Goal: Complete application form: Complete application form

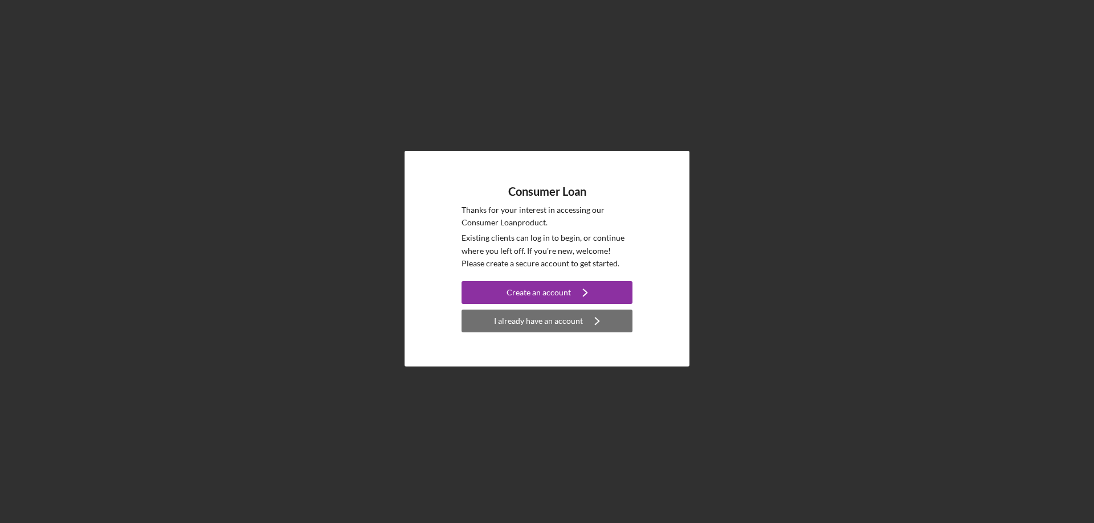
click at [534, 328] on div "I already have an account" at bounding box center [538, 321] width 89 height 23
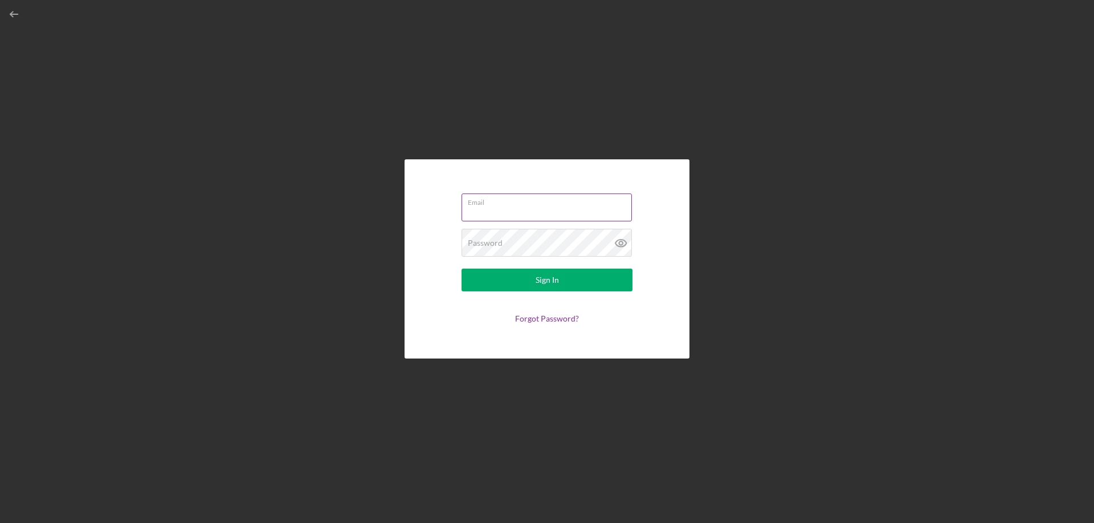
click at [487, 216] on input "Email" at bounding box center [546, 207] width 170 height 27
type input "[EMAIL_ADDRESS][DOMAIN_NAME]"
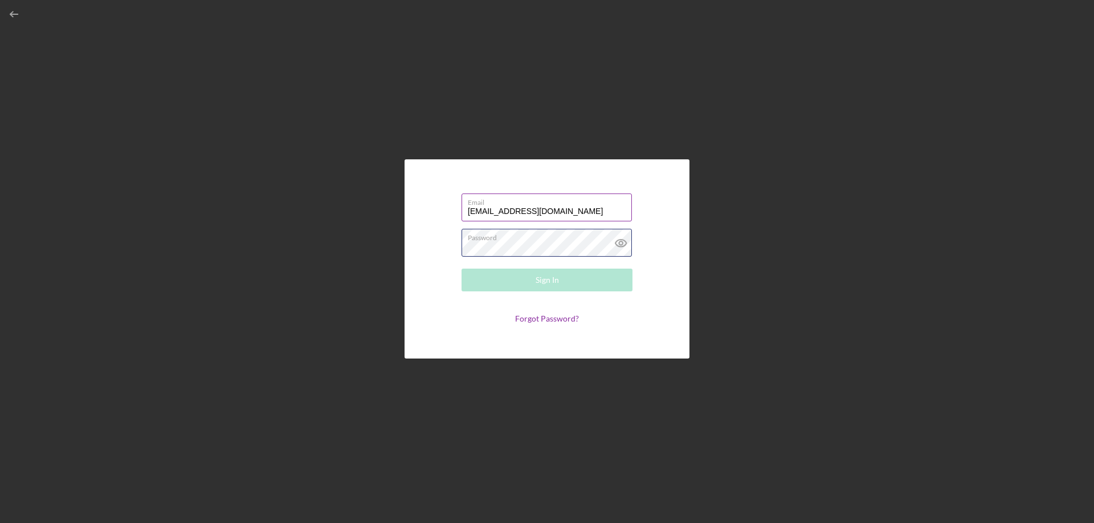
click at [517, 240] on div "Password Required" at bounding box center [546, 243] width 171 height 28
click at [461, 269] on button "Sign In" at bounding box center [546, 280] width 171 height 23
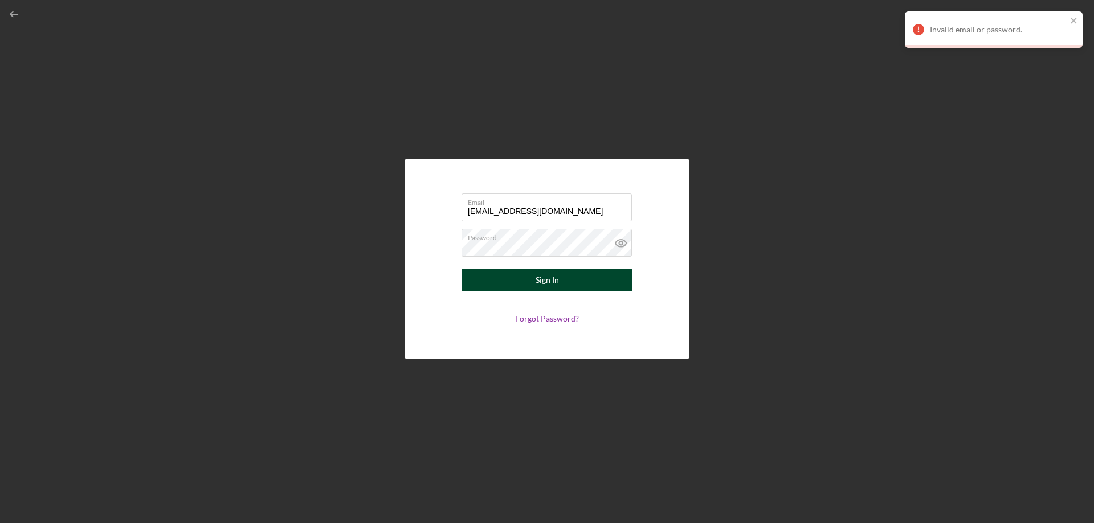
click at [527, 281] on button "Sign In" at bounding box center [546, 280] width 171 height 23
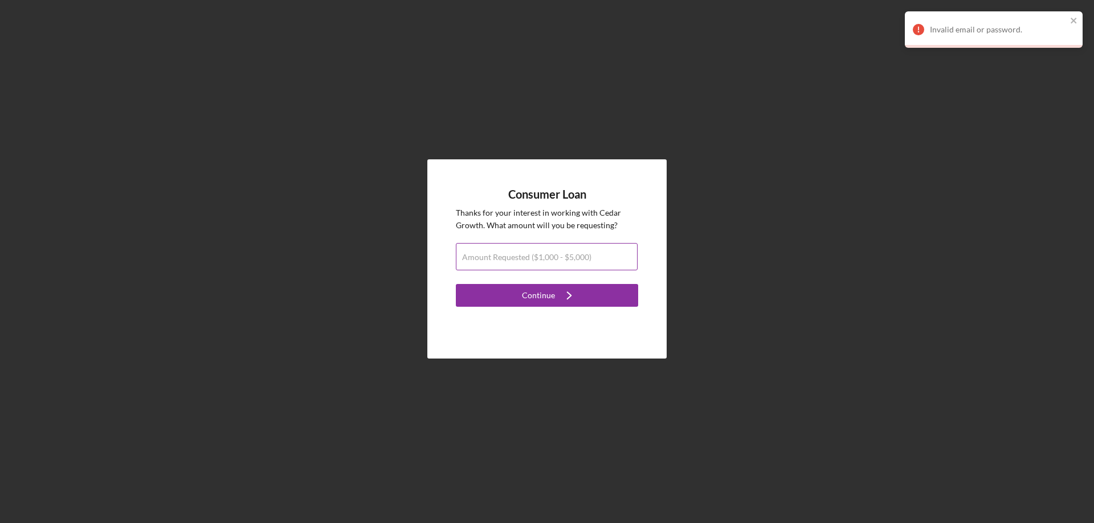
click at [582, 255] on label "Amount Requested ($1,000 - $5,000)" at bounding box center [526, 257] width 129 height 9
click at [582, 255] on input "Amount Requested ($1,000 - $5,000)" at bounding box center [547, 256] width 182 height 27
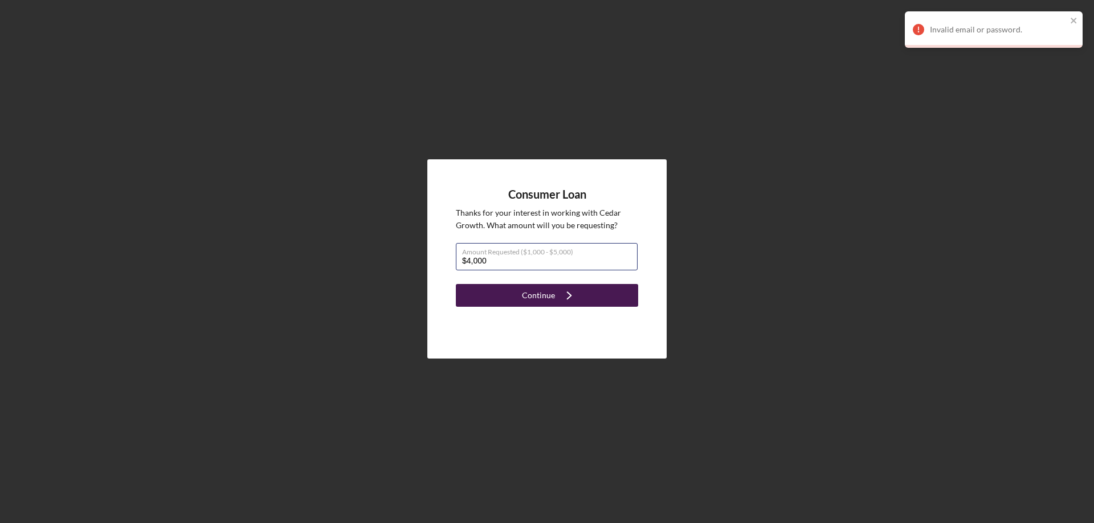
type input "$4,000"
click at [540, 298] on div "Continue" at bounding box center [538, 295] width 33 height 23
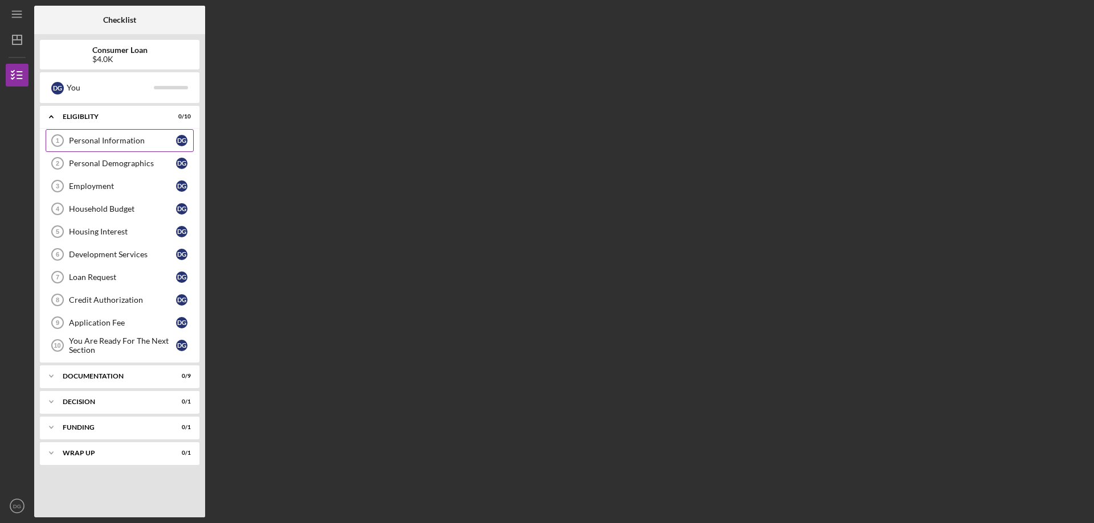
click at [100, 140] on div "Personal Information" at bounding box center [122, 140] width 107 height 9
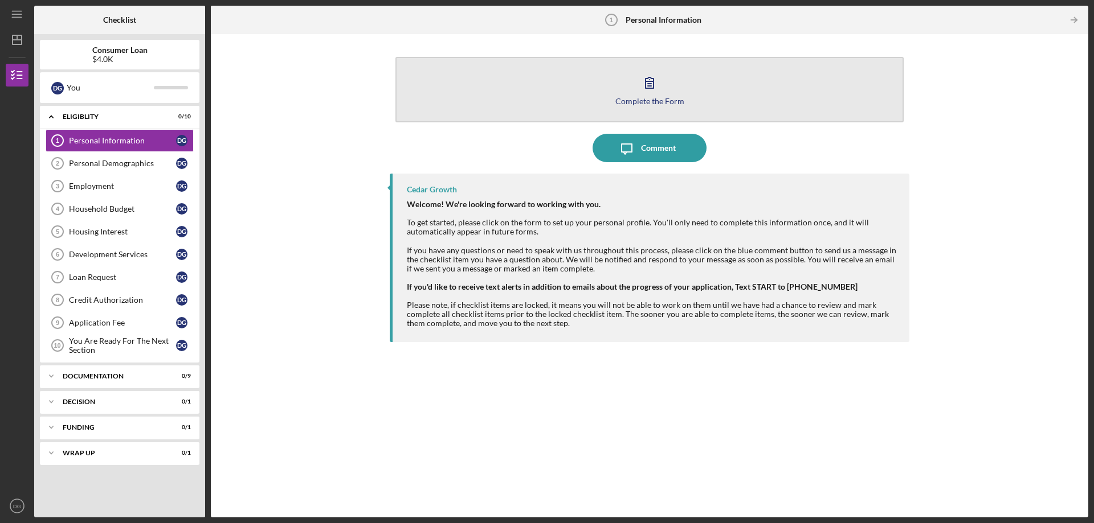
click at [645, 92] on icon "button" at bounding box center [649, 82] width 28 height 28
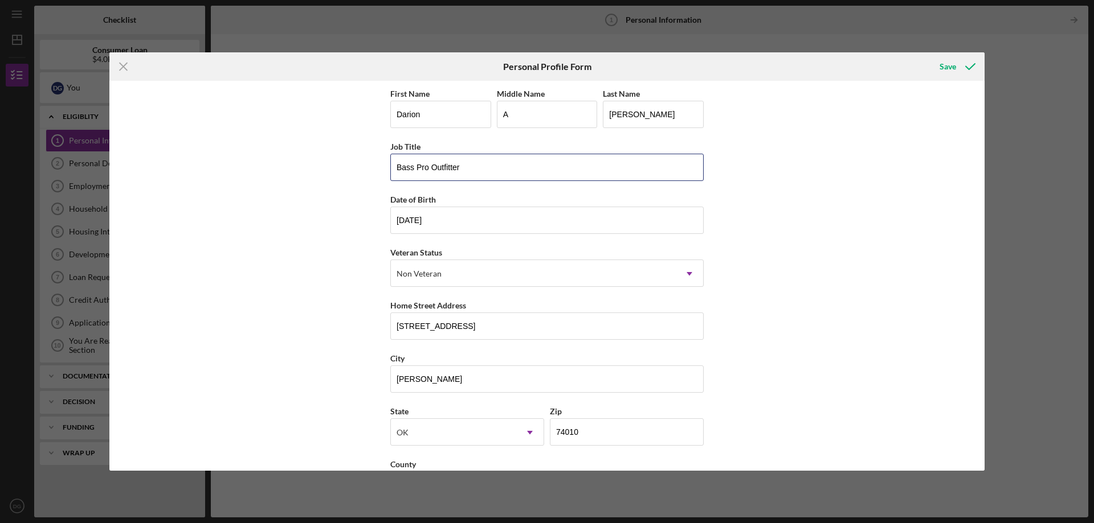
drag, startPoint x: 432, startPoint y: 171, endPoint x: 340, endPoint y: 167, distance: 92.3
click at [340, 166] on div "First Name [PERSON_NAME] Middle Name A Last Name [PERSON_NAME] Job Title Bass P…" at bounding box center [546, 276] width 875 height 390
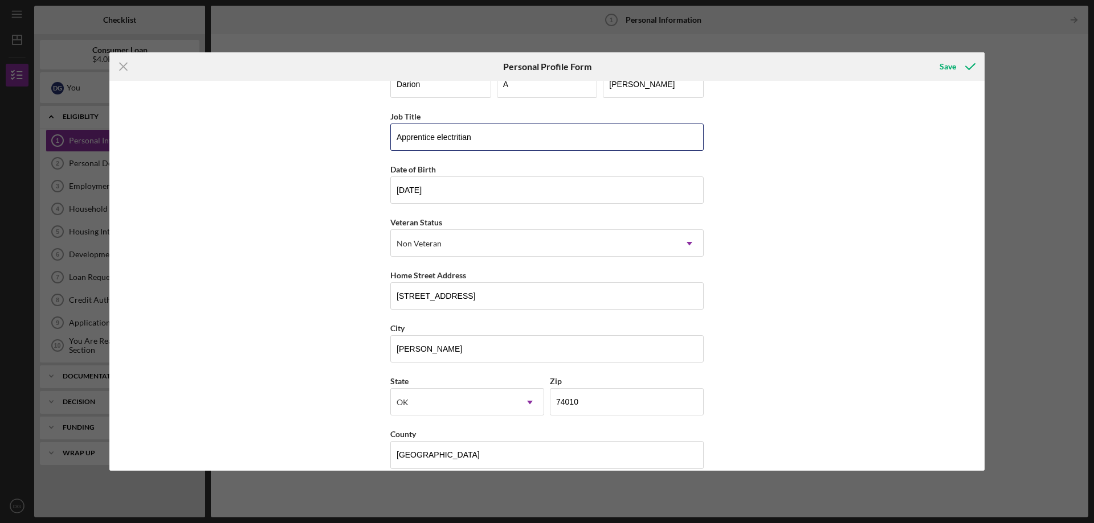
scroll to position [46, 0]
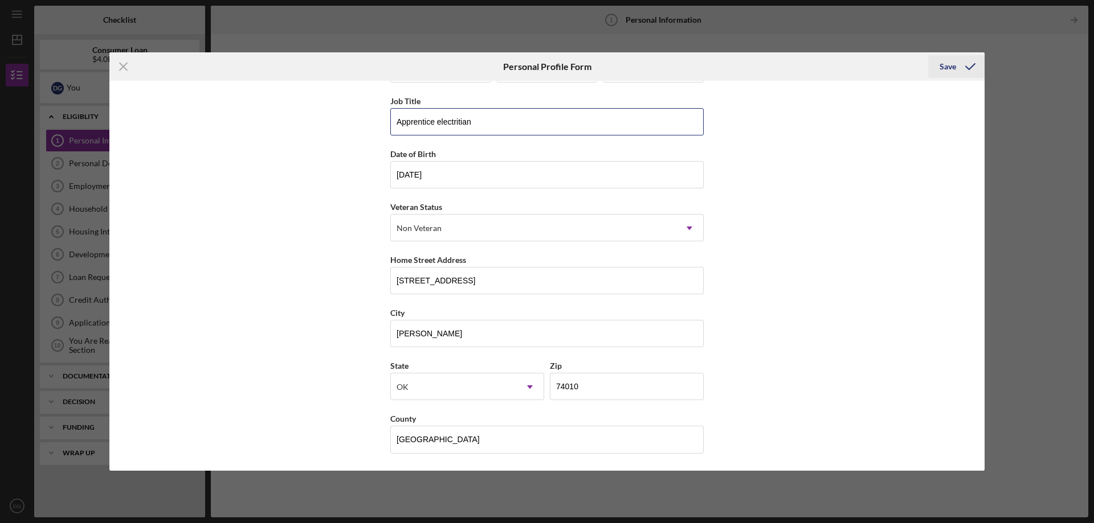
type input "Apprentice electritian"
click at [958, 67] on icon "submit" at bounding box center [970, 66] width 28 height 28
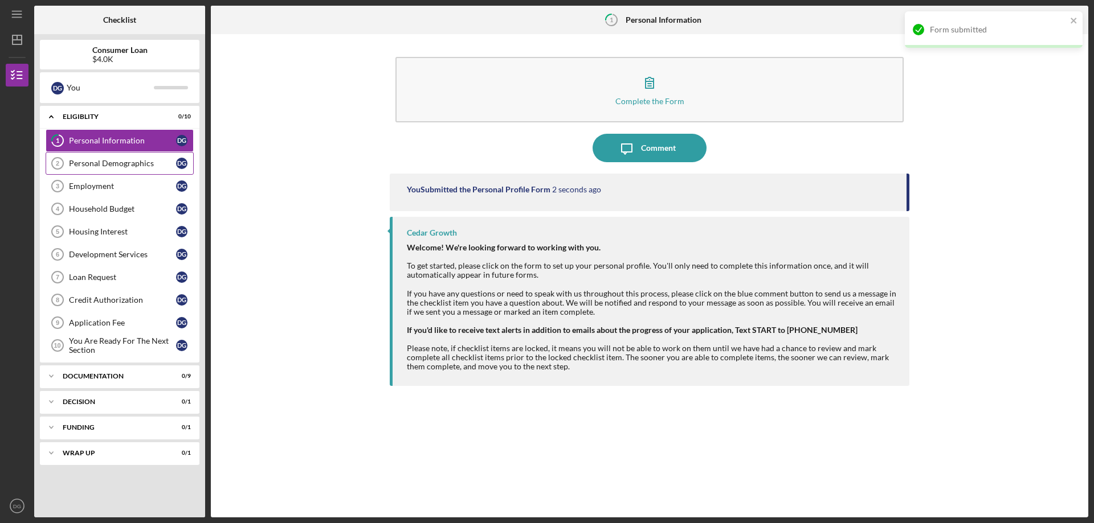
click at [121, 165] on div "Personal Demographics" at bounding box center [122, 163] width 107 height 9
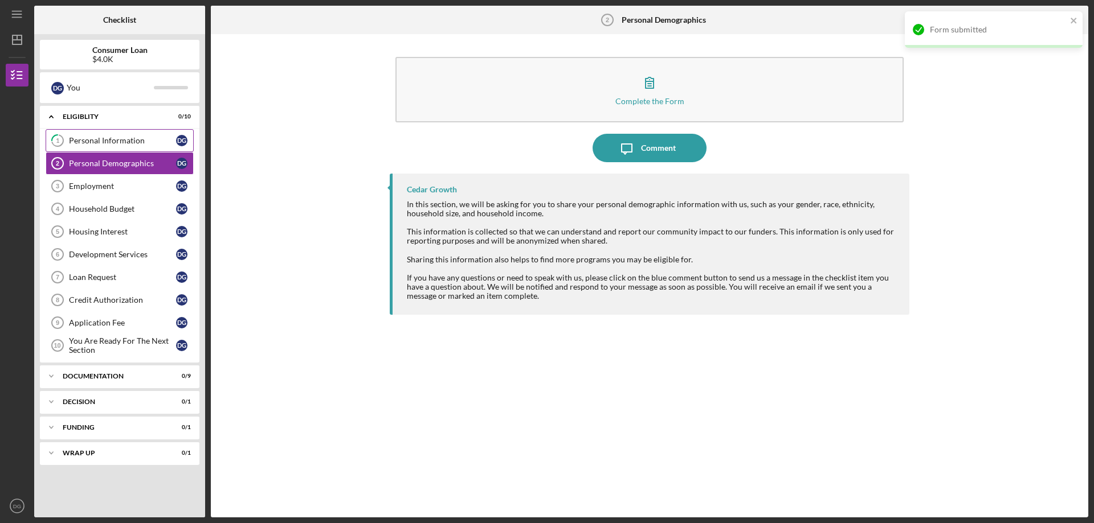
click at [118, 140] on div "Personal Information" at bounding box center [122, 140] width 107 height 9
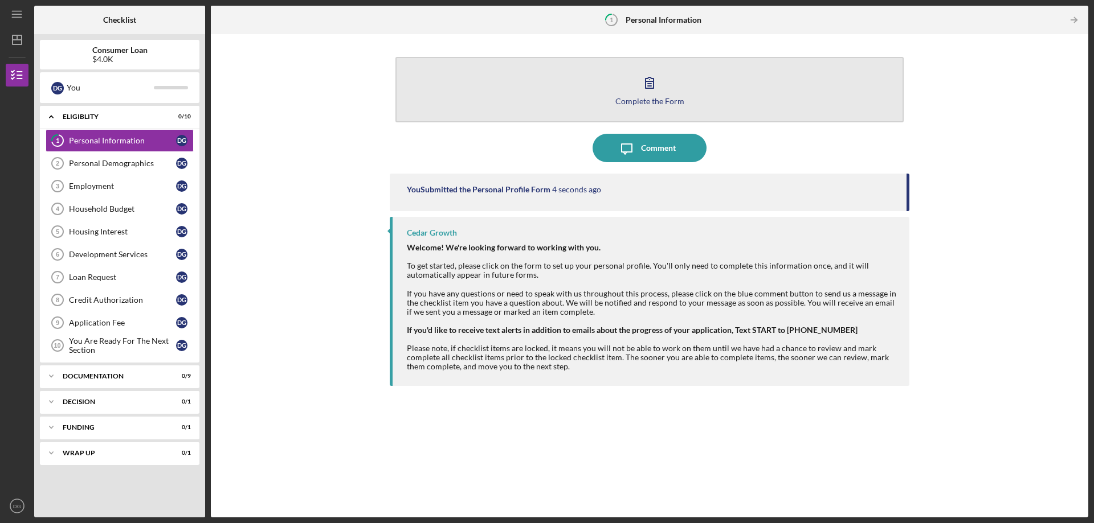
click at [648, 97] on div "Complete the Form" at bounding box center [649, 101] width 69 height 9
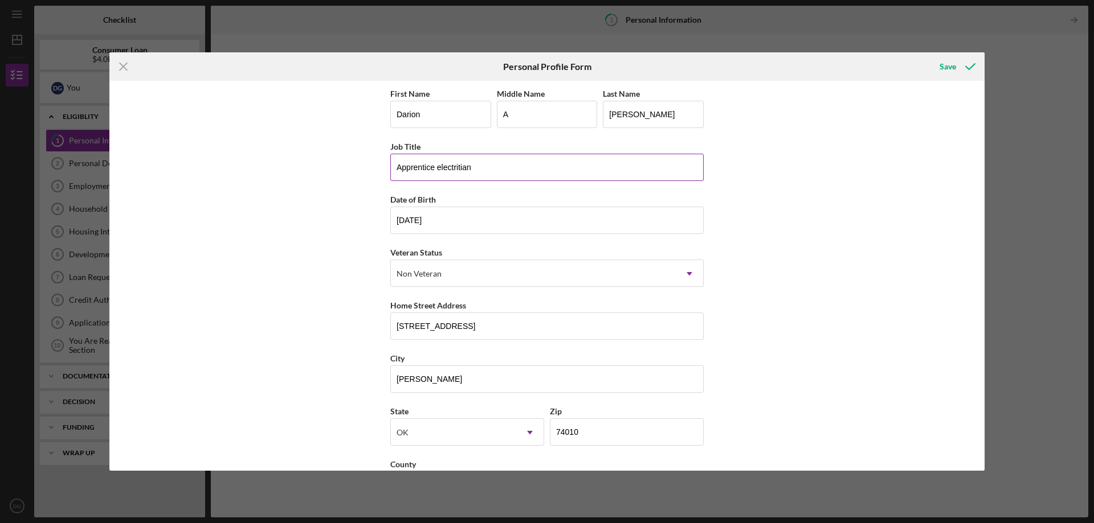
click at [440, 166] on input "Apprentice electritian" at bounding box center [546, 167] width 313 height 27
drag, startPoint x: 462, startPoint y: 165, endPoint x: 484, endPoint y: 156, distance: 23.3
click at [489, 152] on div "Job Title" at bounding box center [546, 147] width 313 height 14
click at [457, 170] on input "Apprentice Electritian" at bounding box center [546, 167] width 313 height 27
click at [485, 168] on input "Apprentice Electritian" at bounding box center [546, 167] width 313 height 27
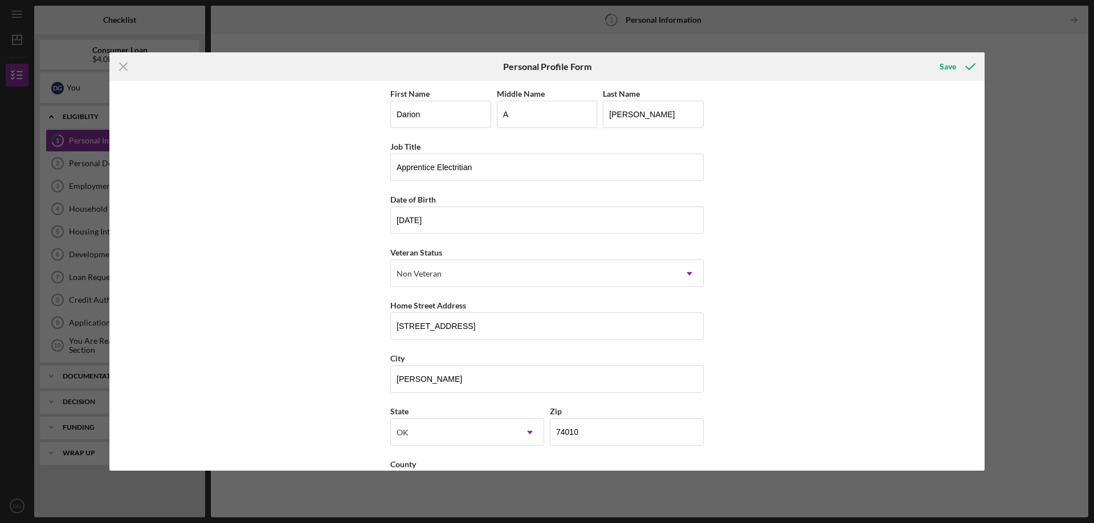
click at [752, 188] on div "First Name [PERSON_NAME] Middle Name A Last Name [PERSON_NAME] Job Title Appren…" at bounding box center [546, 276] width 875 height 390
click at [454, 169] on input "Apprentice Electritian" at bounding box center [546, 167] width 313 height 27
click at [480, 173] on input "Apprentice Electritian" at bounding box center [546, 167] width 313 height 27
click at [431, 167] on input "Apprentice Electritian" at bounding box center [546, 167] width 313 height 27
drag, startPoint x: 414, startPoint y: 170, endPoint x: 446, endPoint y: 173, distance: 32.6
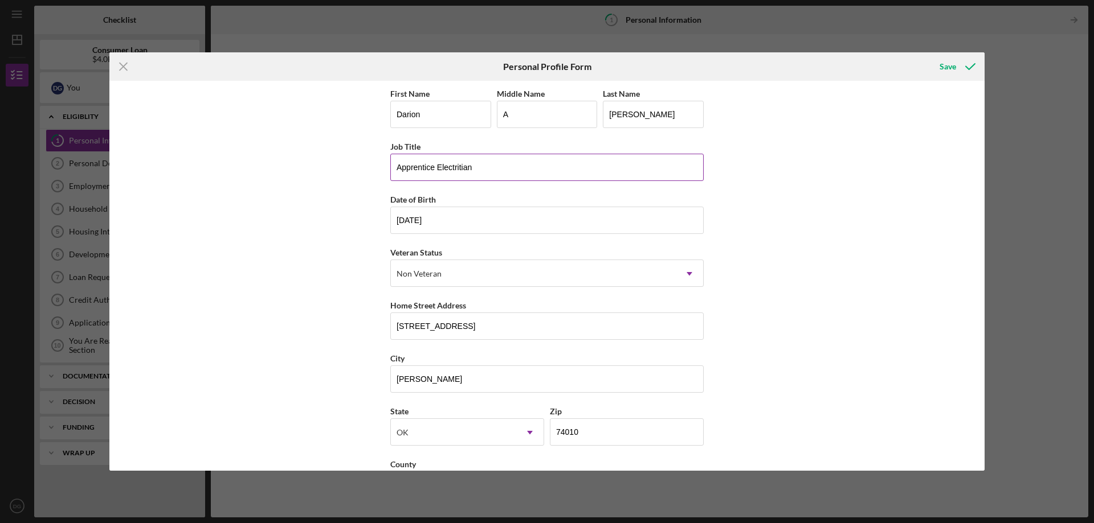
click at [416, 170] on input "Apprentice Electritian" at bounding box center [546, 167] width 313 height 27
click at [457, 170] on input "Apprentice Electritian" at bounding box center [546, 167] width 313 height 27
type input "Apprentice Electrician"
click at [966, 68] on icon "submit" at bounding box center [970, 66] width 28 height 28
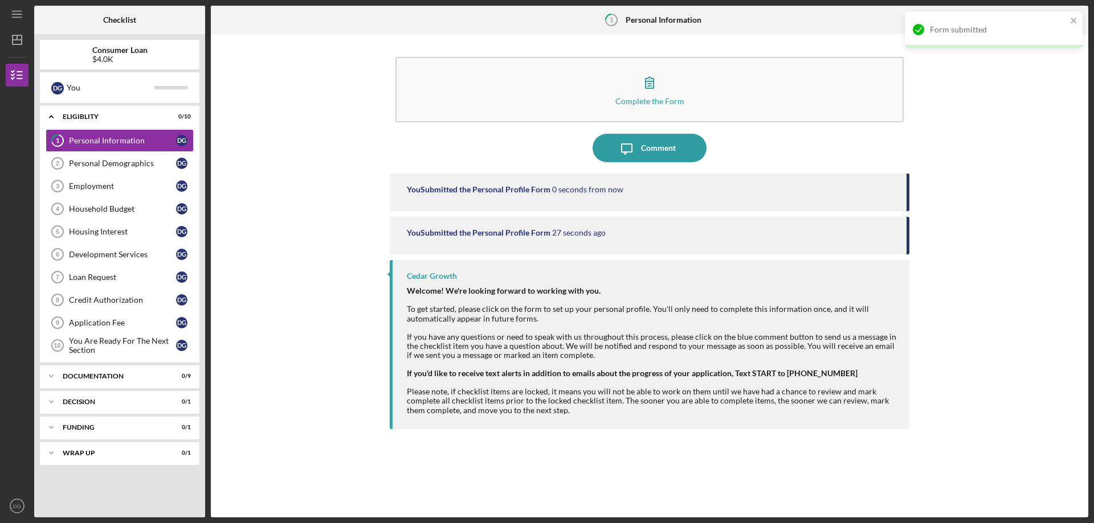
click at [1026, 100] on div "Complete the Form Form Icon/Message Comment You Submitted the Personal Profile …" at bounding box center [649, 276] width 866 height 472
click at [154, 166] on div "Personal Demographics" at bounding box center [122, 163] width 107 height 9
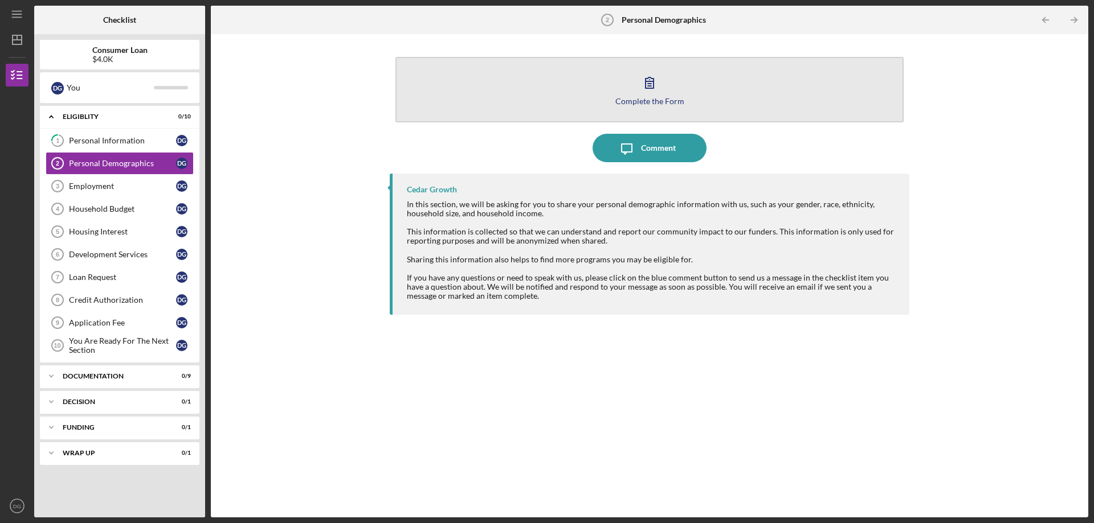
click at [631, 93] on button "Complete the Form Form" at bounding box center [649, 90] width 508 height 66
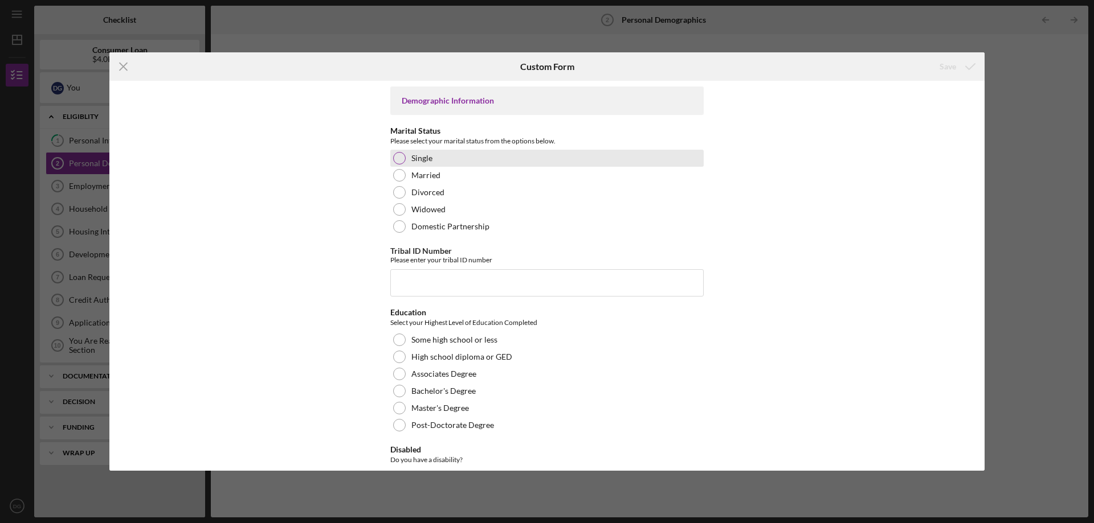
click at [393, 155] on div at bounding box center [399, 158] width 13 height 13
click at [414, 284] on input "Tribal ID Number" at bounding box center [546, 282] width 313 height 27
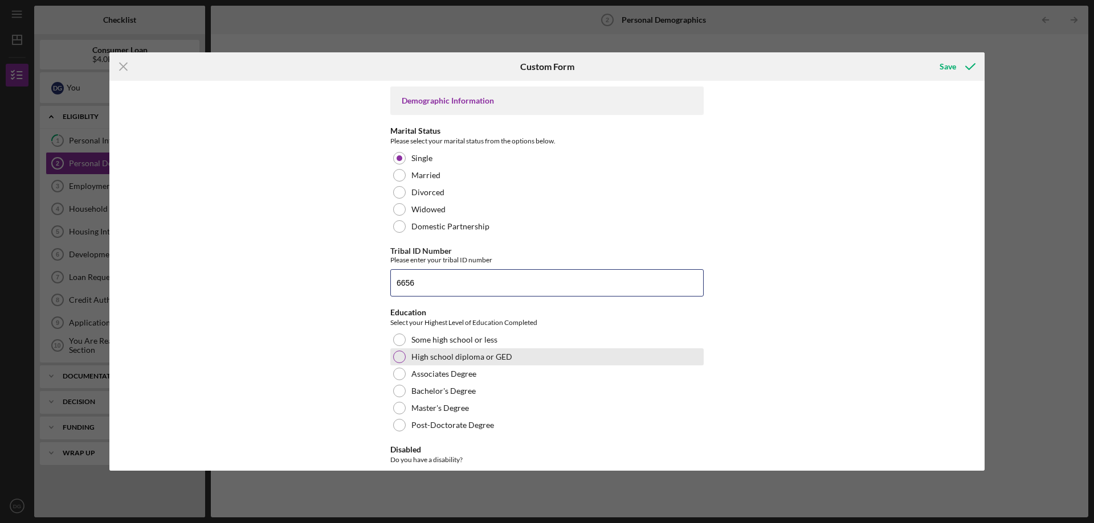
type input "6656"
click at [414, 354] on label "High school diploma or GED" at bounding box center [461, 357] width 101 height 9
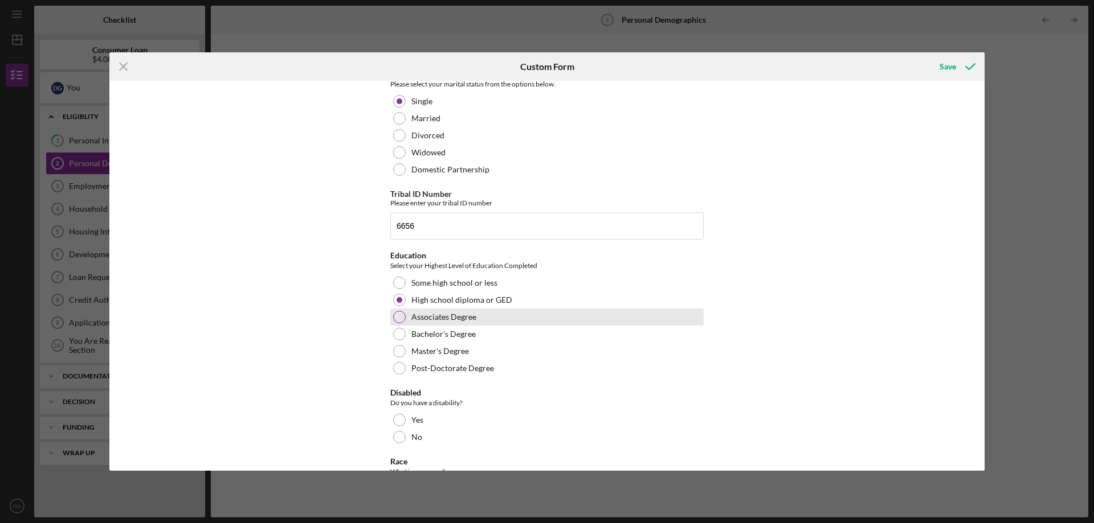
scroll to position [114, 0]
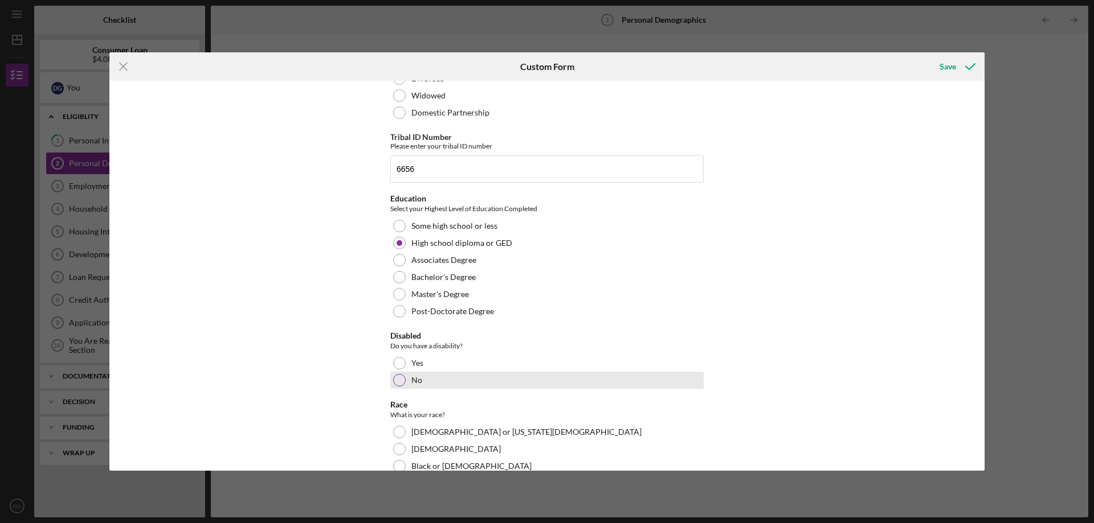
click at [399, 380] on div at bounding box center [399, 380] width 13 height 13
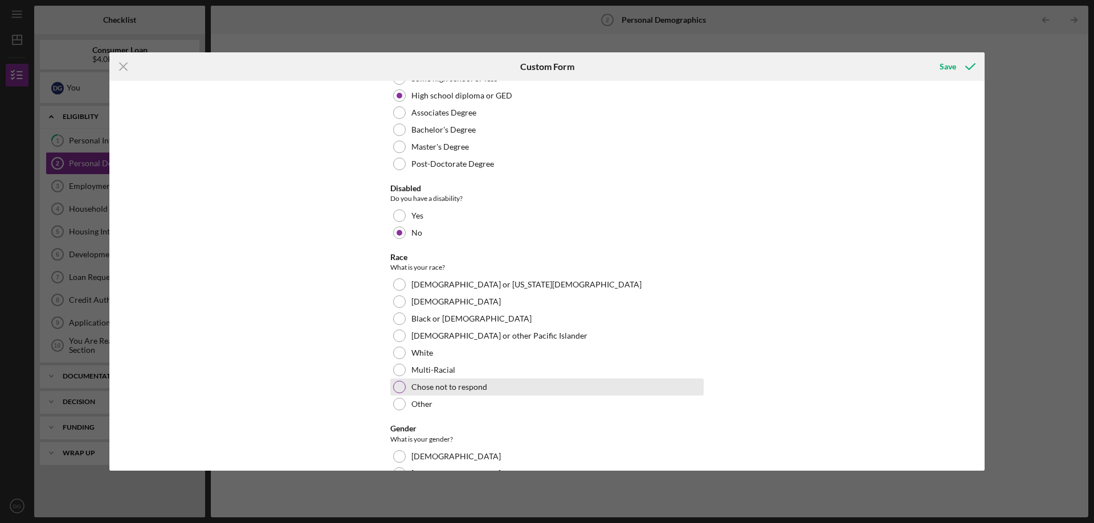
scroll to position [285, 0]
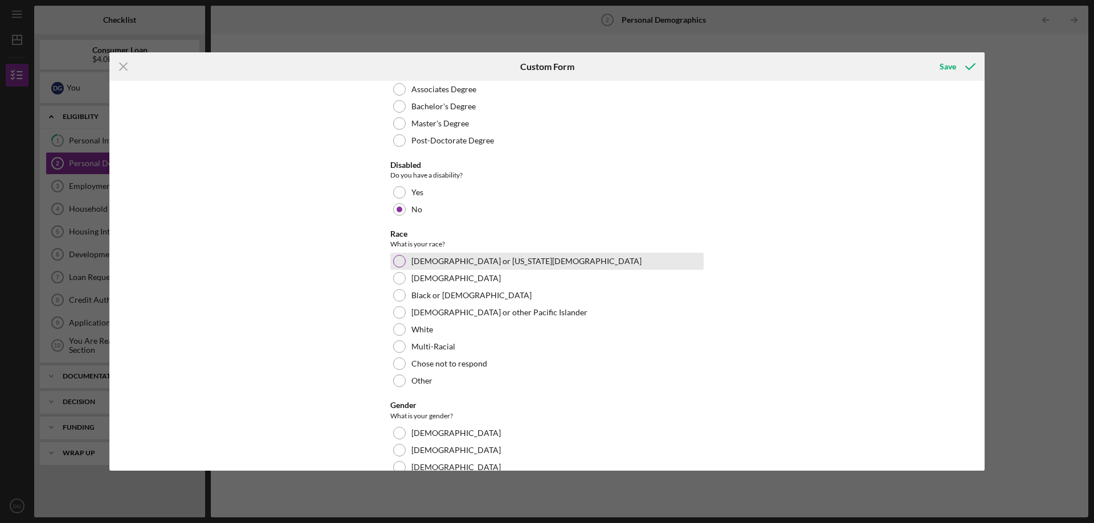
click at [396, 264] on div at bounding box center [399, 261] width 13 height 13
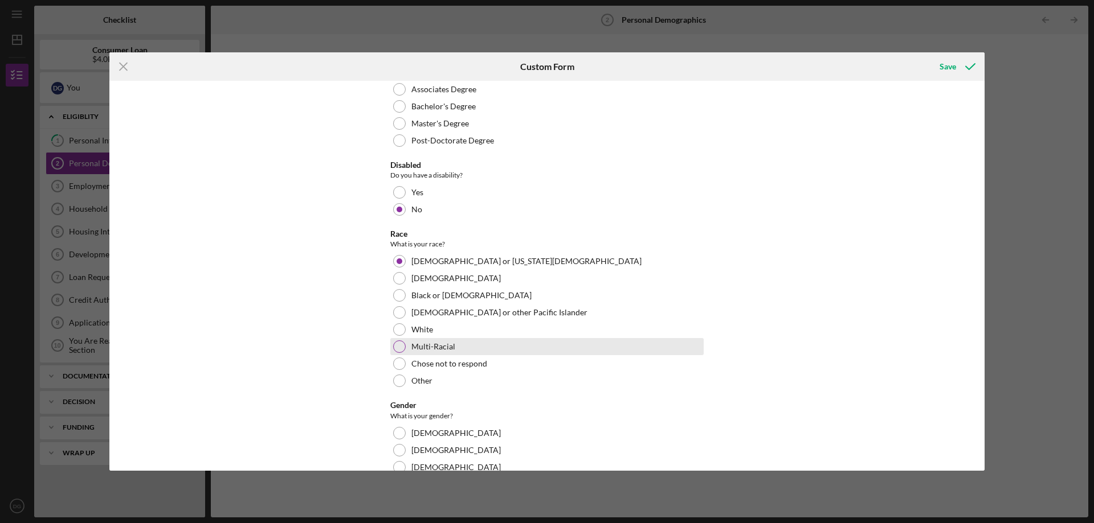
click at [398, 345] on div at bounding box center [399, 347] width 13 height 13
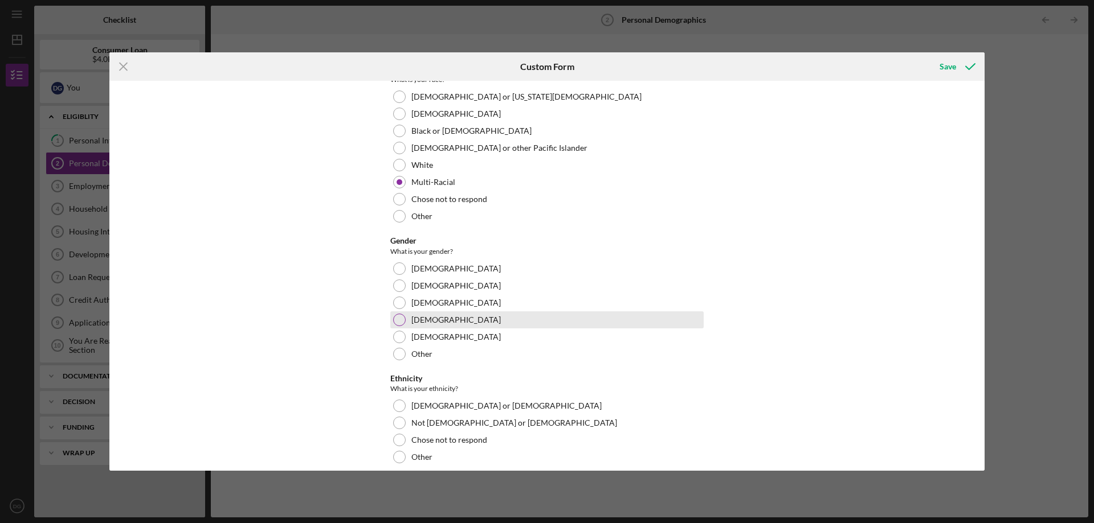
scroll to position [456, 0]
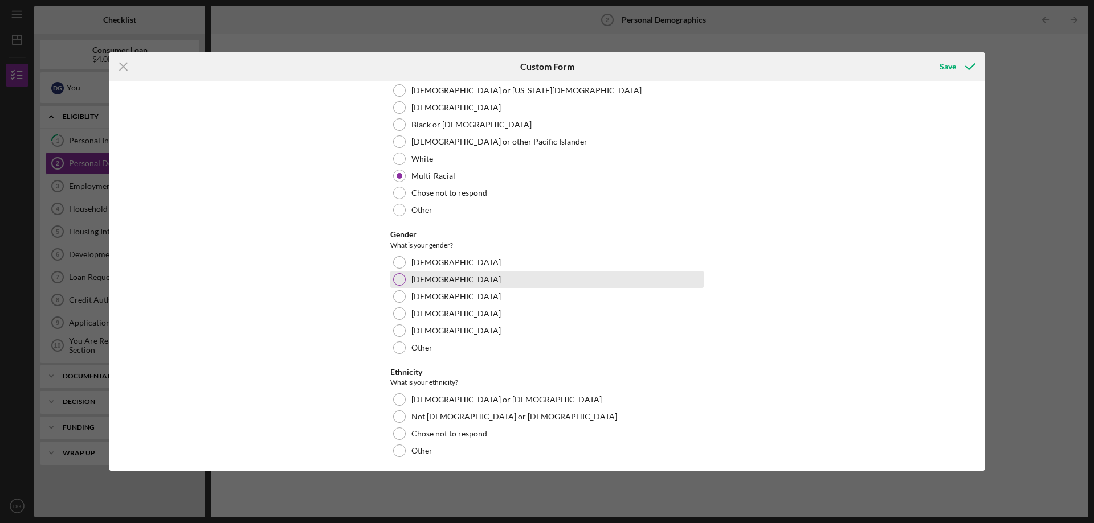
click at [395, 280] on div at bounding box center [399, 279] width 13 height 13
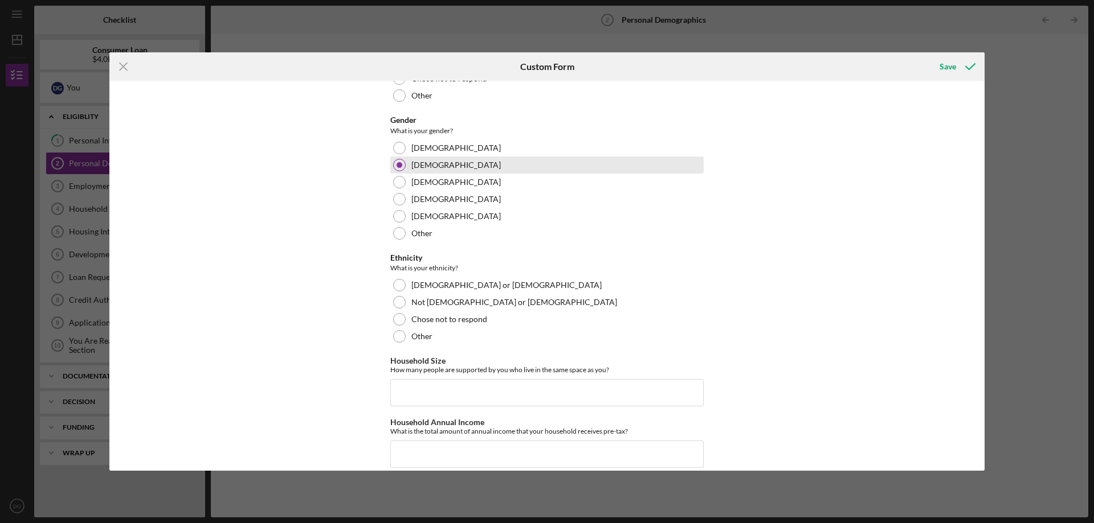
scroll to position [627, 0]
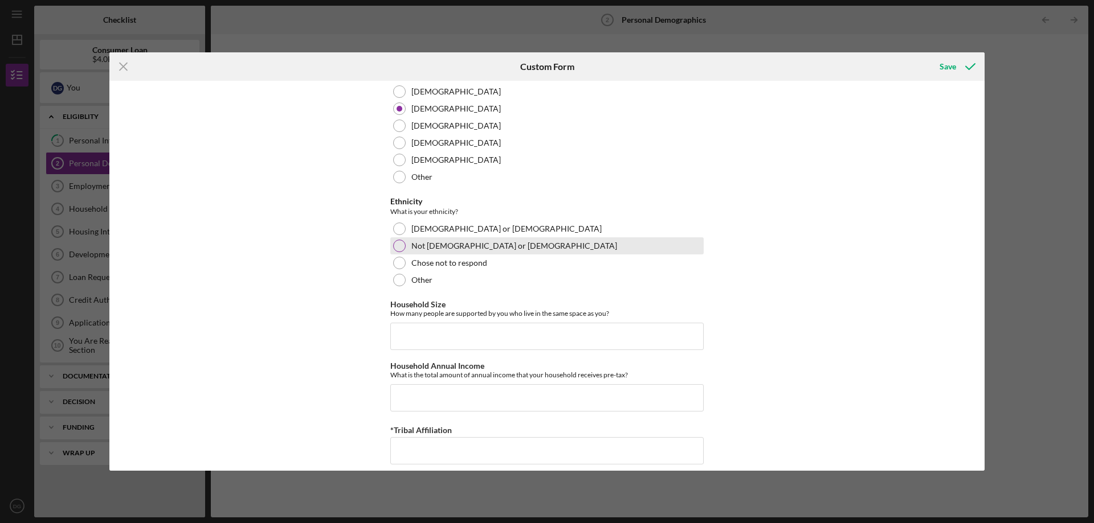
click at [395, 249] on div at bounding box center [399, 246] width 13 height 13
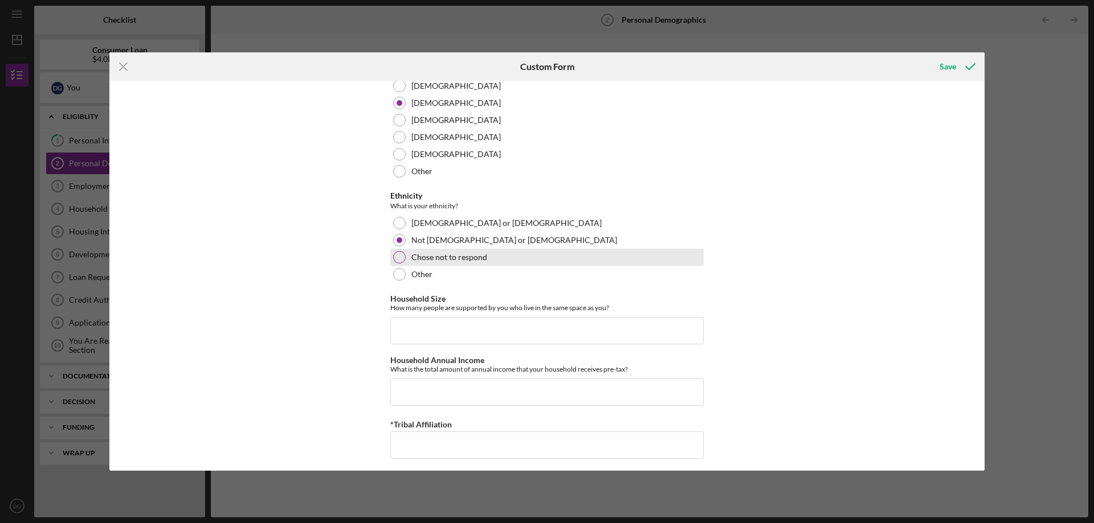
scroll to position [637, 0]
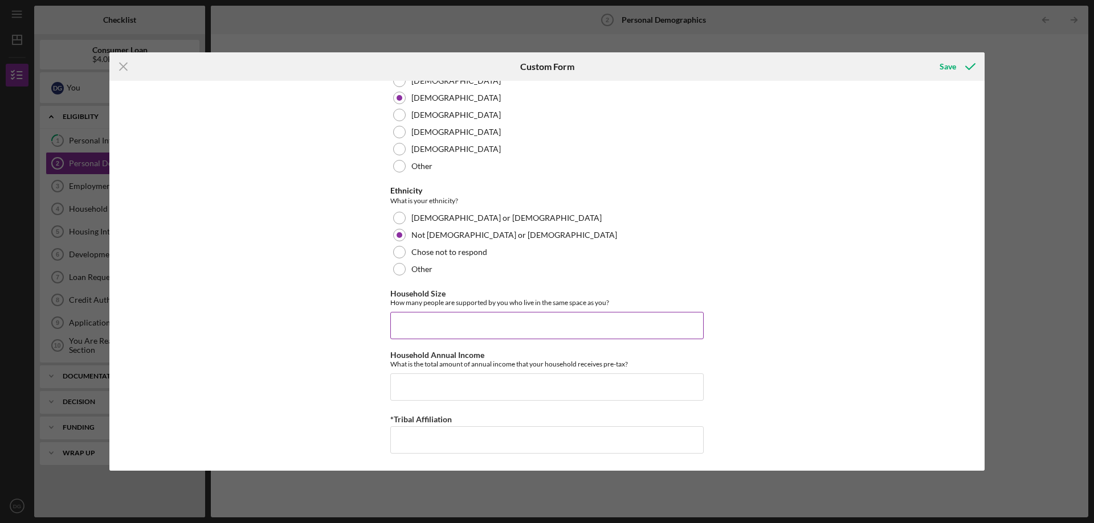
click at [418, 316] on input "Household Size" at bounding box center [546, 325] width 313 height 27
type input "2"
click at [423, 386] on input "Household Annual Income" at bounding box center [546, 387] width 313 height 27
type input "$2"
type input "$98,000"
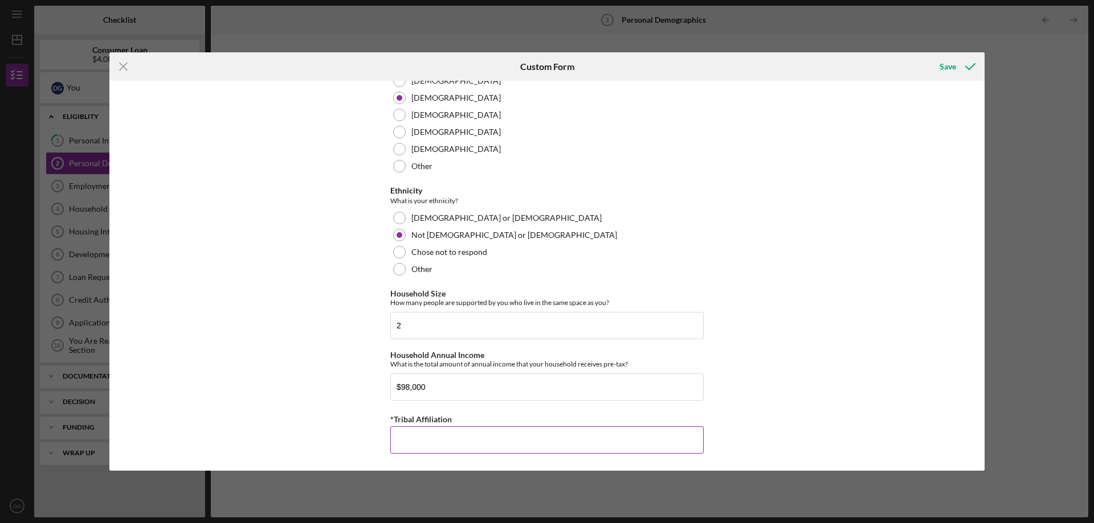
click at [430, 437] on input "*Tribal Affiliation" at bounding box center [546, 440] width 313 height 27
type input "Ho-Chunk Enrolled"
drag, startPoint x: 970, startPoint y: 68, endPoint x: 975, endPoint y: 81, distance: 14.6
click at [969, 68] on icon "submit" at bounding box center [970, 66] width 28 height 28
click at [1004, 120] on div "Icon/Menu Close Custom Form Saving Demographic Information Marital Status Pleas…" at bounding box center [547, 261] width 1094 height 523
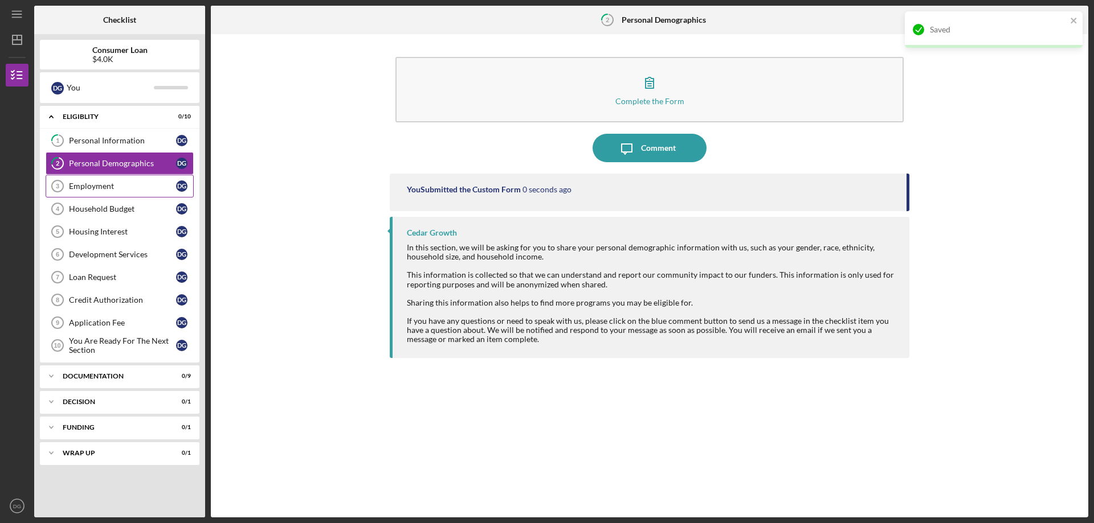
click at [140, 189] on div "Employment" at bounding box center [122, 186] width 107 height 9
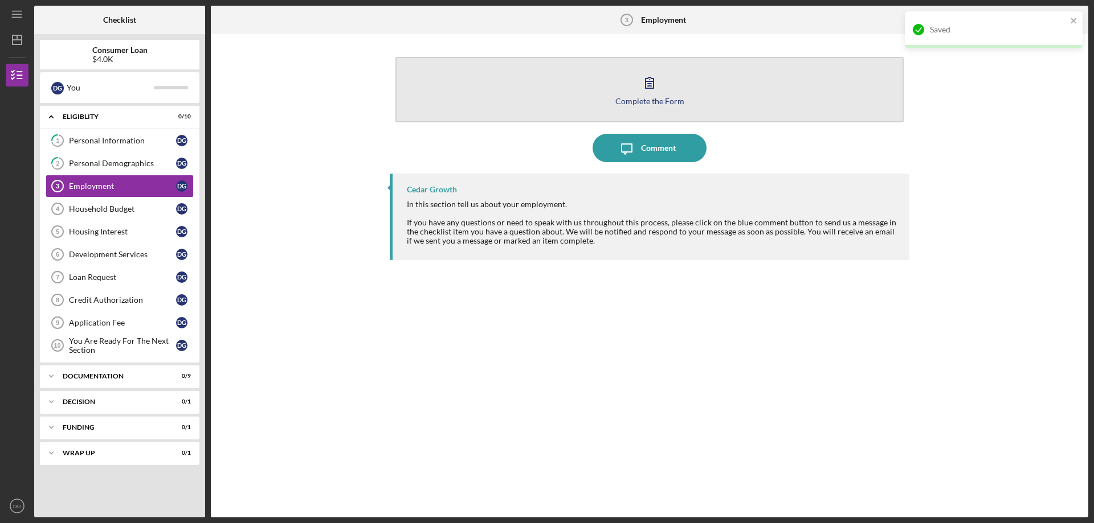
click at [641, 95] on icon "button" at bounding box center [649, 82] width 28 height 28
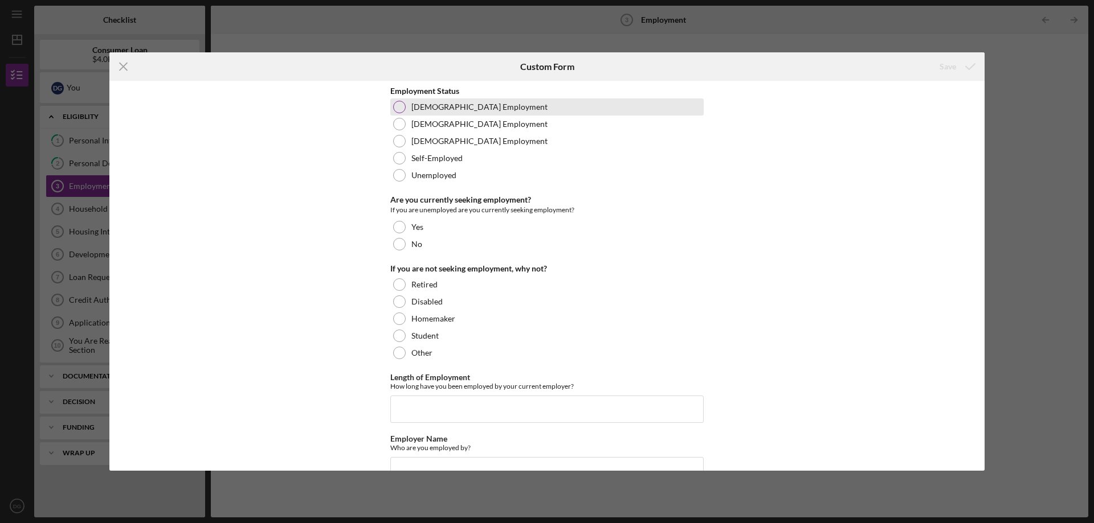
click at [396, 108] on div at bounding box center [399, 107] width 13 height 13
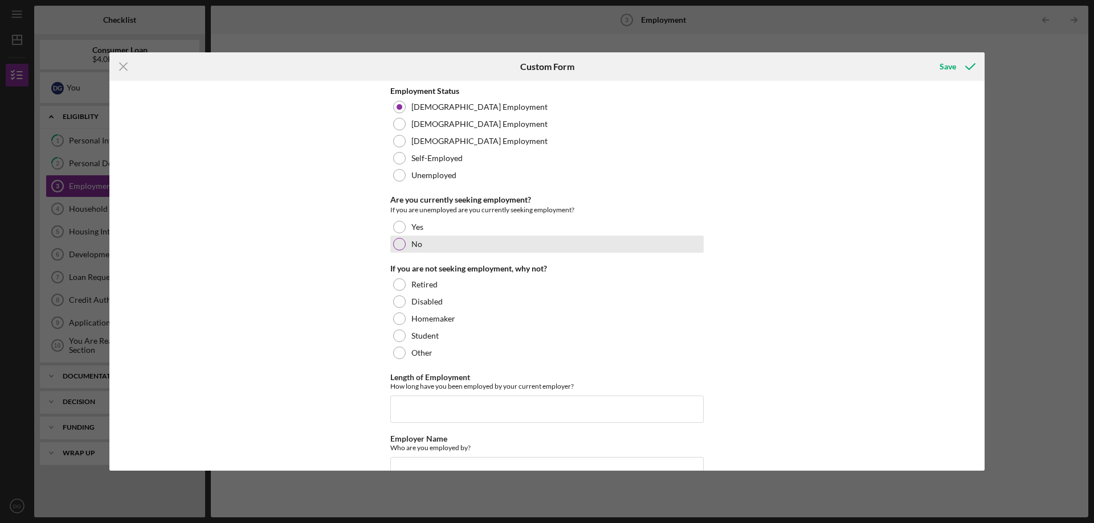
click at [395, 244] on div at bounding box center [399, 244] width 13 height 13
click at [397, 334] on div at bounding box center [399, 336] width 13 height 13
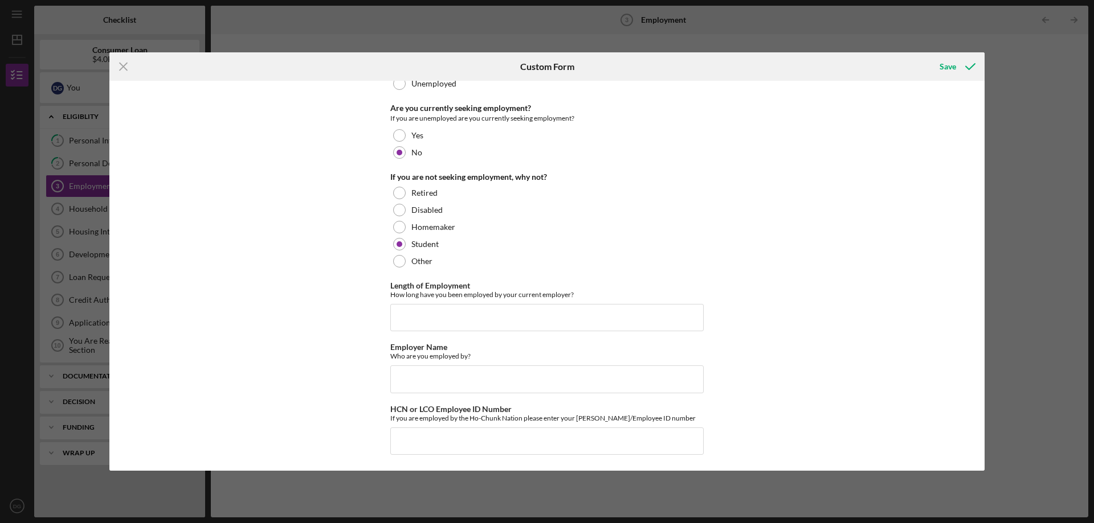
scroll to position [93, 0]
click at [403, 303] on input "Length of Employment" at bounding box center [546, 316] width 313 height 27
type input "1 year"
click at [415, 378] on input "Employer Name" at bounding box center [546, 378] width 313 height 27
type input "BEC Electric"
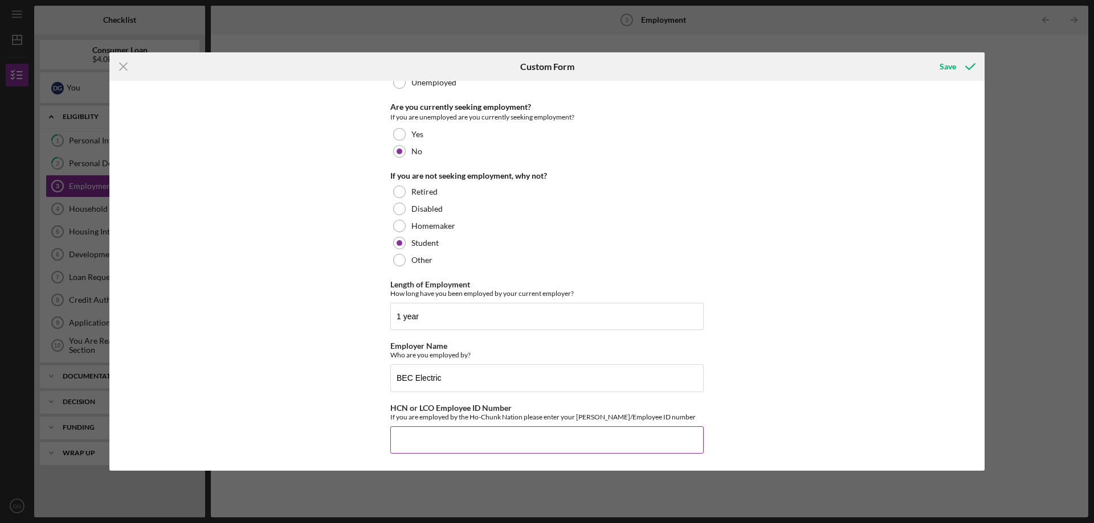
click at [475, 436] on input "HCN or LCO Employee ID Number" at bounding box center [546, 440] width 313 height 27
type input "n"
type input "N/A"
click at [952, 72] on div "Save" at bounding box center [947, 66] width 17 height 23
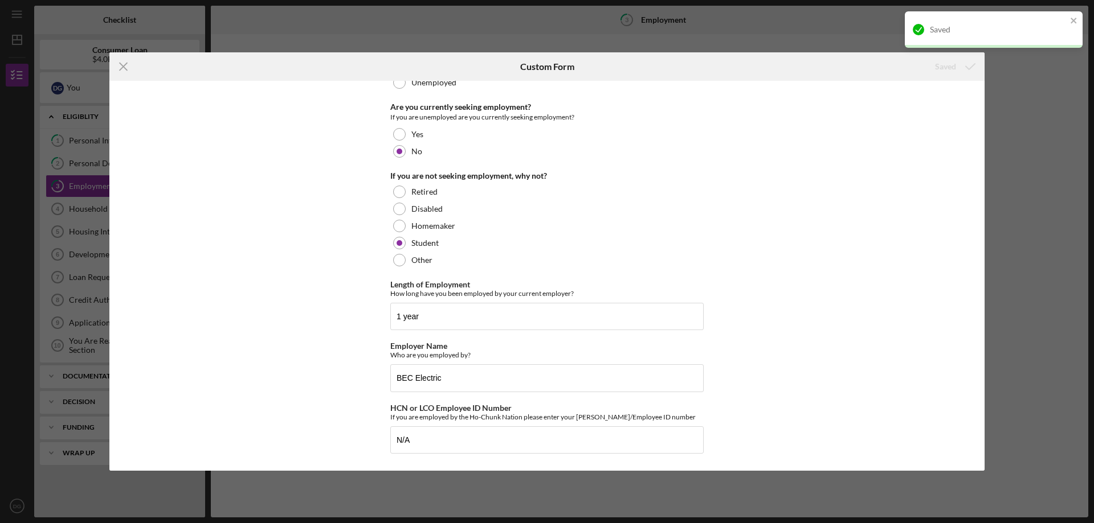
click at [1024, 157] on div "Icon/Menu Close Custom Form Saved Employment Status [DEMOGRAPHIC_DATA] Employme…" at bounding box center [547, 261] width 1094 height 523
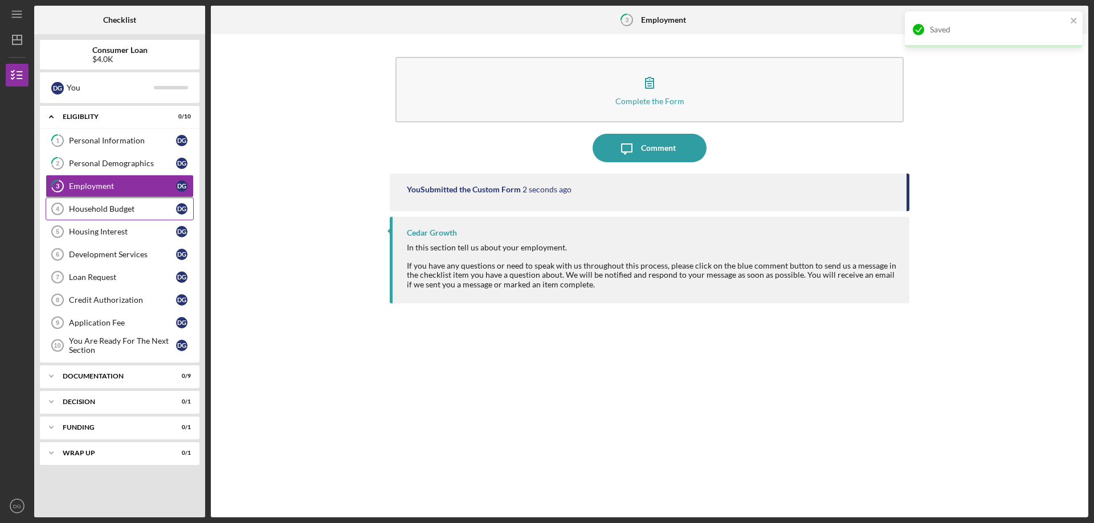
click at [148, 200] on link "Household Budget 4 Household Budget D G" at bounding box center [120, 209] width 148 height 23
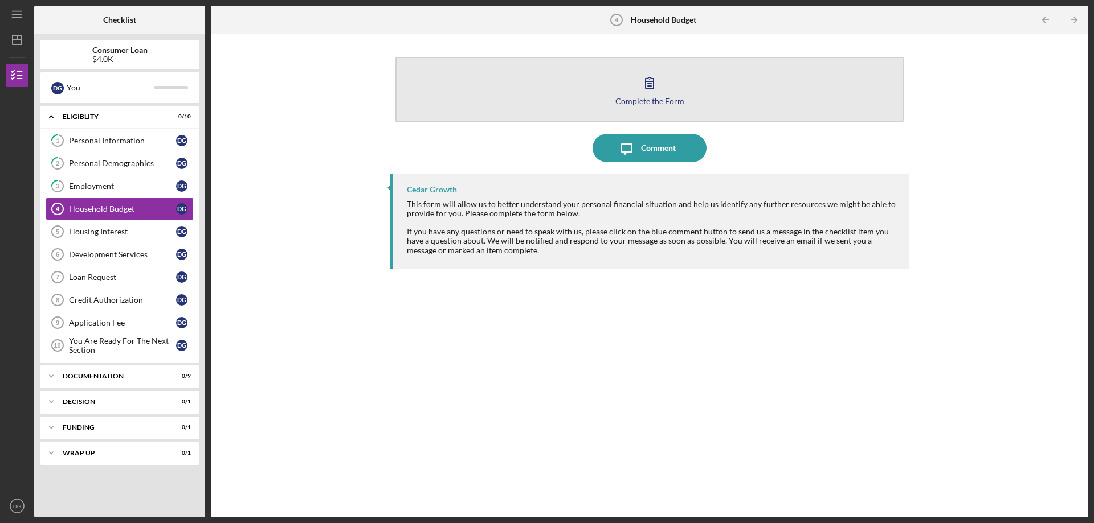
click at [612, 84] on button "Complete the Form Form" at bounding box center [649, 90] width 508 height 66
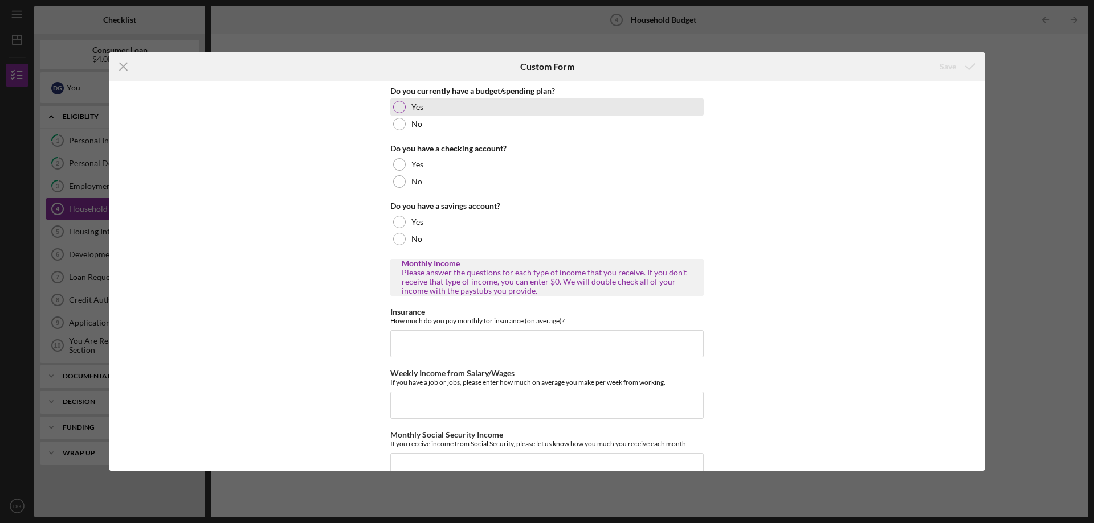
click at [397, 105] on div at bounding box center [399, 107] width 13 height 13
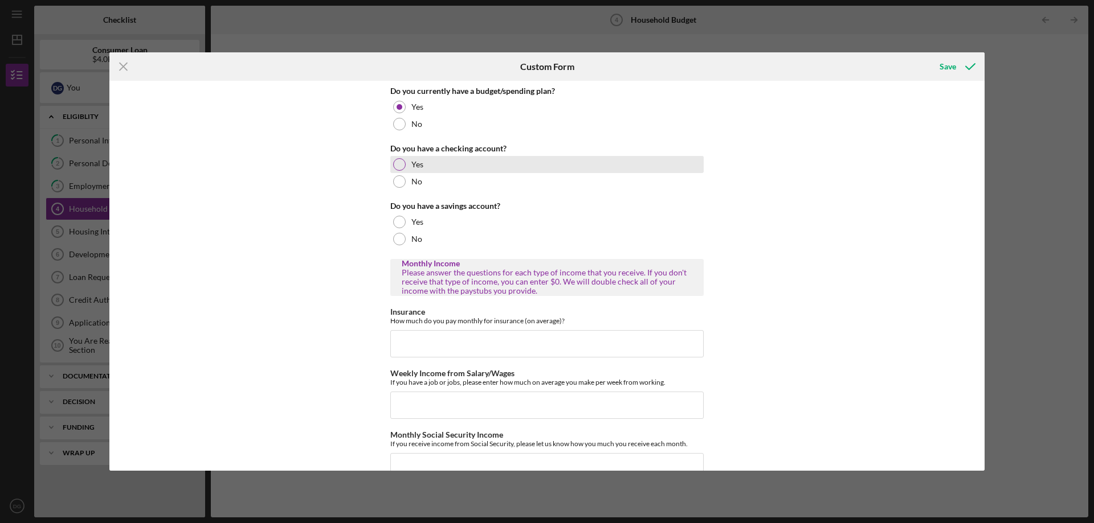
click at [395, 160] on div at bounding box center [399, 164] width 13 height 13
click at [393, 220] on div at bounding box center [399, 222] width 13 height 13
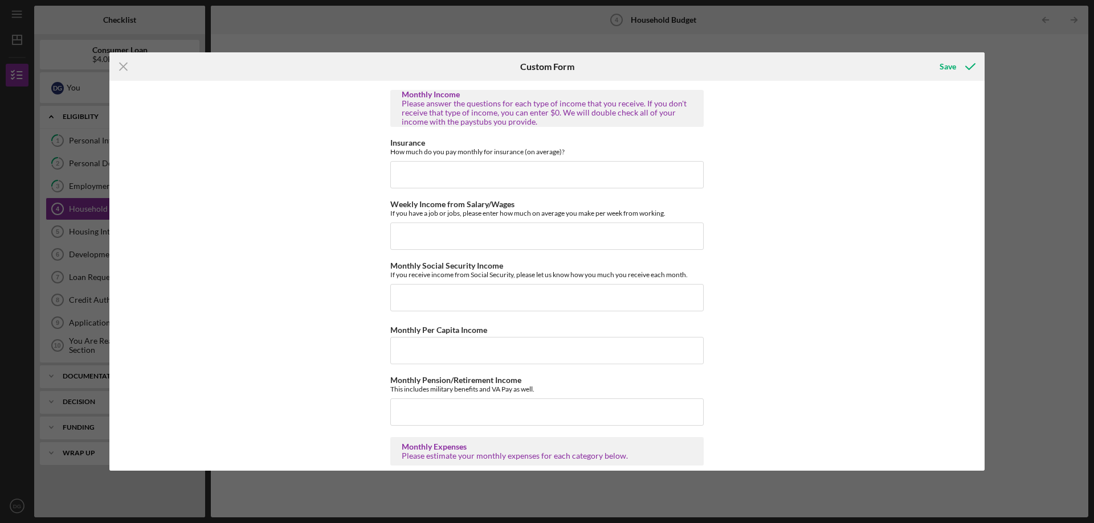
scroll to position [171, 0]
click at [428, 169] on input "Insurance" at bounding box center [546, 172] width 313 height 27
type input "$6"
type input "$1"
type input "$2,400"
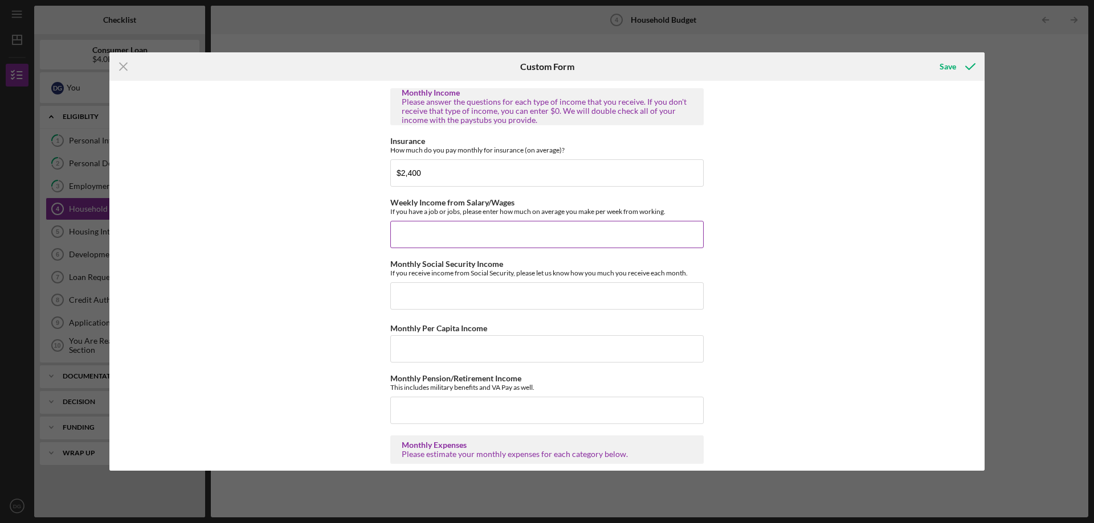
click at [435, 232] on input "Weekly Income from Salary/Wages" at bounding box center [546, 234] width 313 height 27
type input "$600"
click at [414, 285] on input "Monthly Social Security Income" at bounding box center [546, 296] width 313 height 27
drag, startPoint x: 450, startPoint y: 174, endPoint x: 394, endPoint y: 173, distance: 55.9
click at [394, 173] on input "$2,400" at bounding box center [546, 172] width 313 height 27
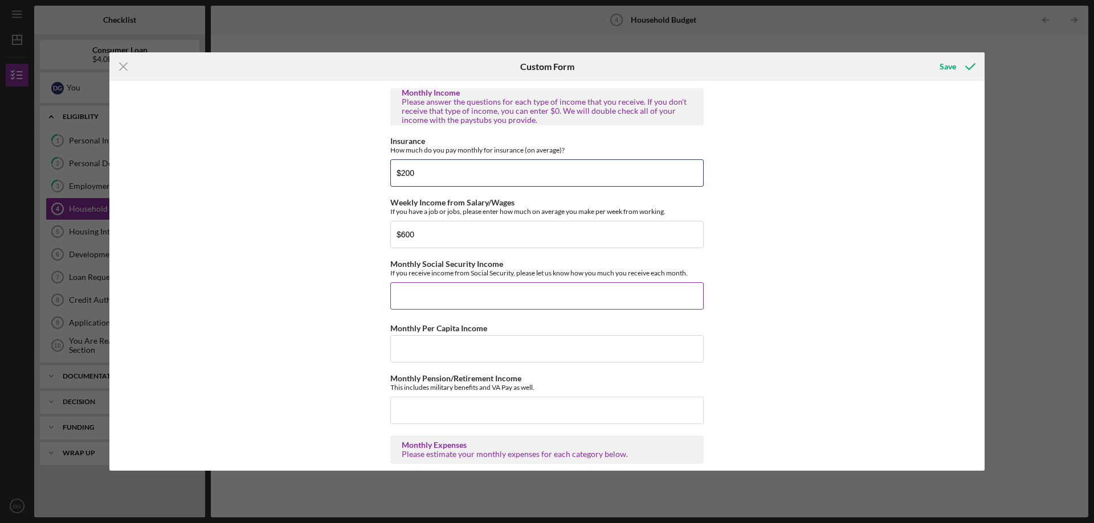
type input "$200"
click at [423, 299] on input "Monthly Social Security Income" at bounding box center [546, 296] width 313 height 27
type input "$0"
click at [426, 341] on input "Monthly Per Capita Income" at bounding box center [546, 349] width 313 height 27
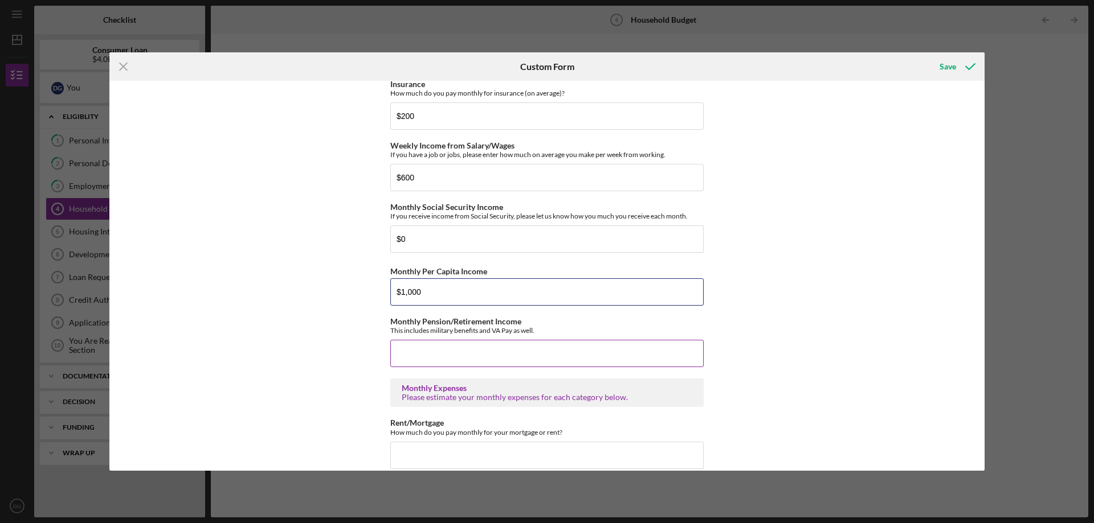
type input "$1,000"
click at [444, 353] on input "Monthly Pension/Retirement Income" at bounding box center [546, 353] width 313 height 27
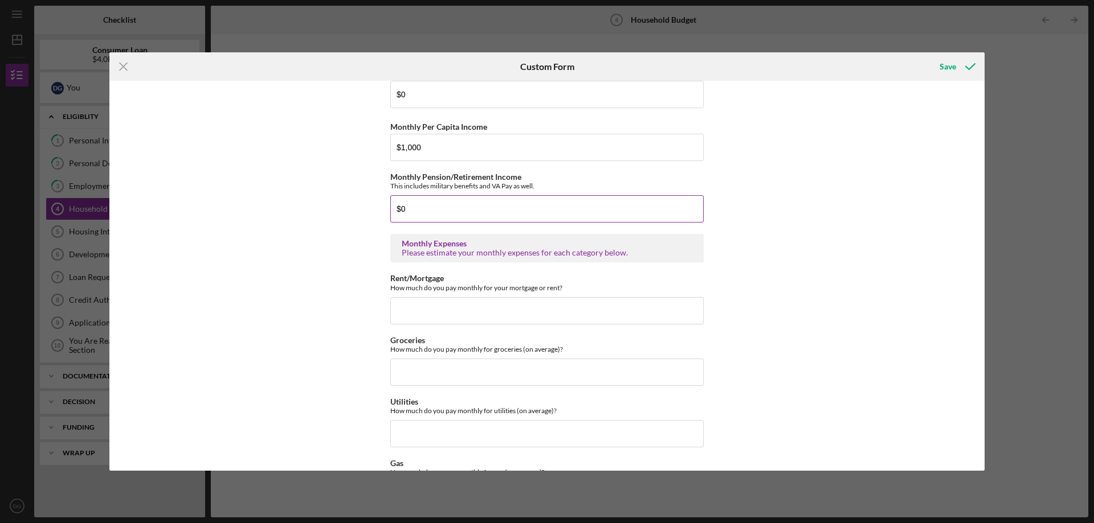
scroll to position [456, 0]
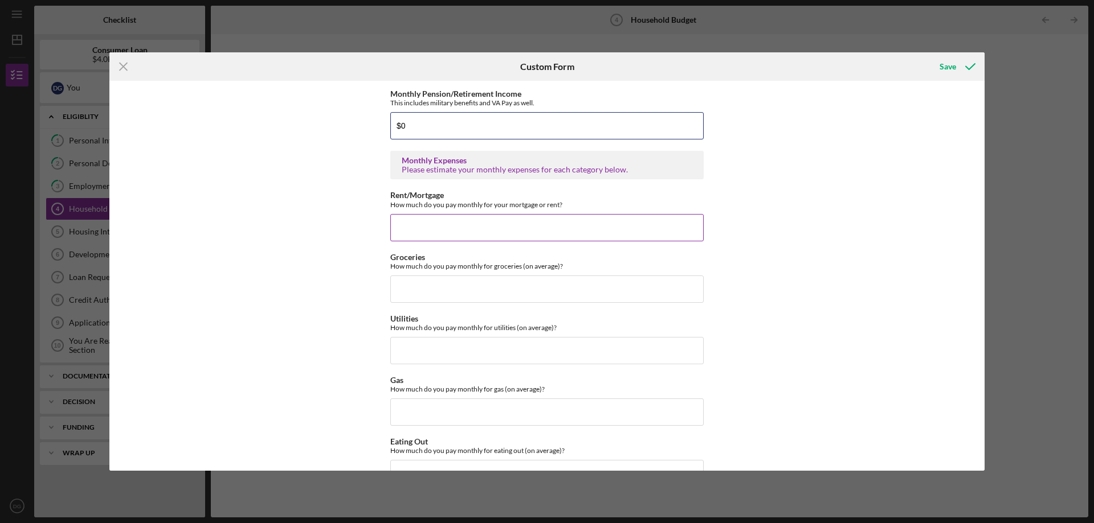
type input "$0"
click at [432, 230] on input "Rent/Mortgage" at bounding box center [546, 227] width 313 height 27
type input "$0"
click at [414, 294] on input "Groceries" at bounding box center [546, 289] width 313 height 27
type input "$400"
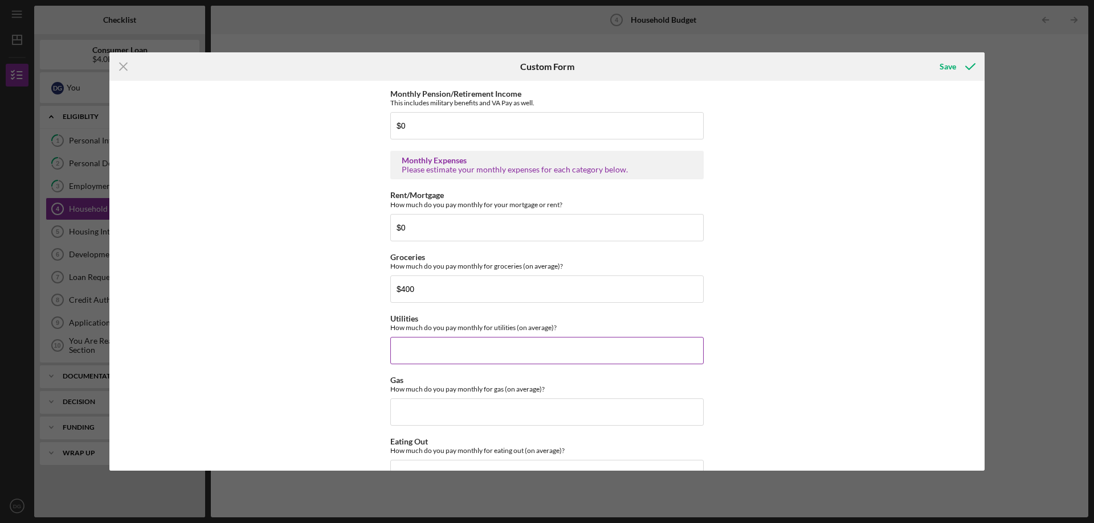
click at [481, 353] on input "Utilities" at bounding box center [546, 350] width 313 height 27
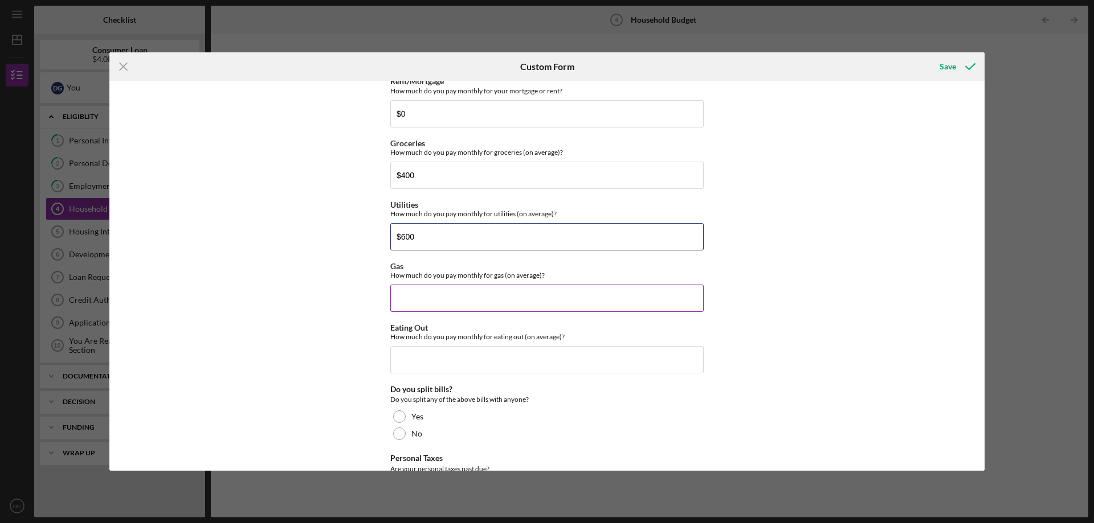
type input "$600"
click at [432, 297] on input "Gas" at bounding box center [546, 298] width 313 height 27
type input "$1,200"
drag, startPoint x: 440, startPoint y: 297, endPoint x: 382, endPoint y: 296, distance: 57.5
click at [382, 296] on div "Do you currently have a budget/spending plan? Yes No Do you have a checking acc…" at bounding box center [546, 276] width 875 height 390
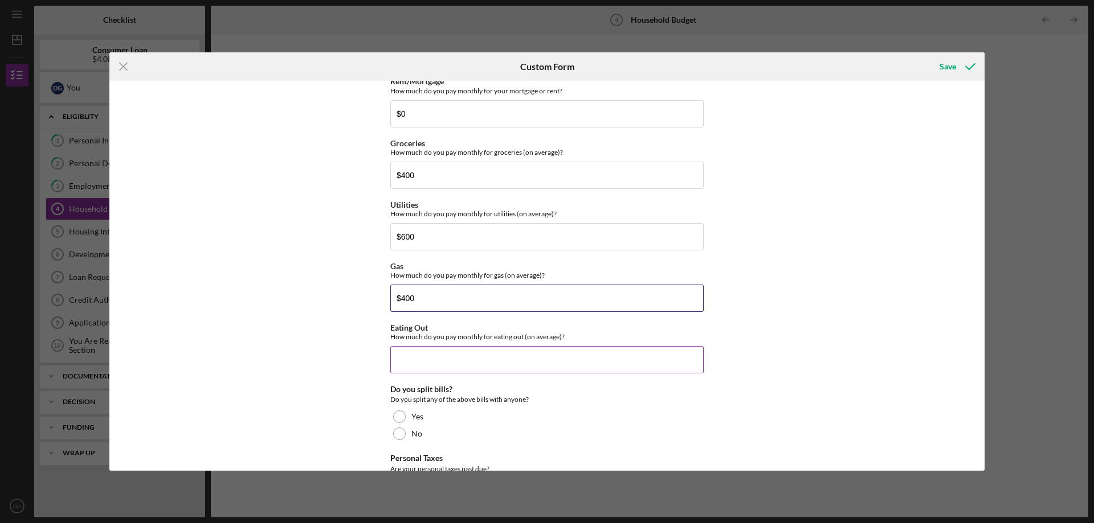
type input "$400"
click at [426, 367] on input "Eating Out" at bounding box center [546, 359] width 313 height 27
type input "$3"
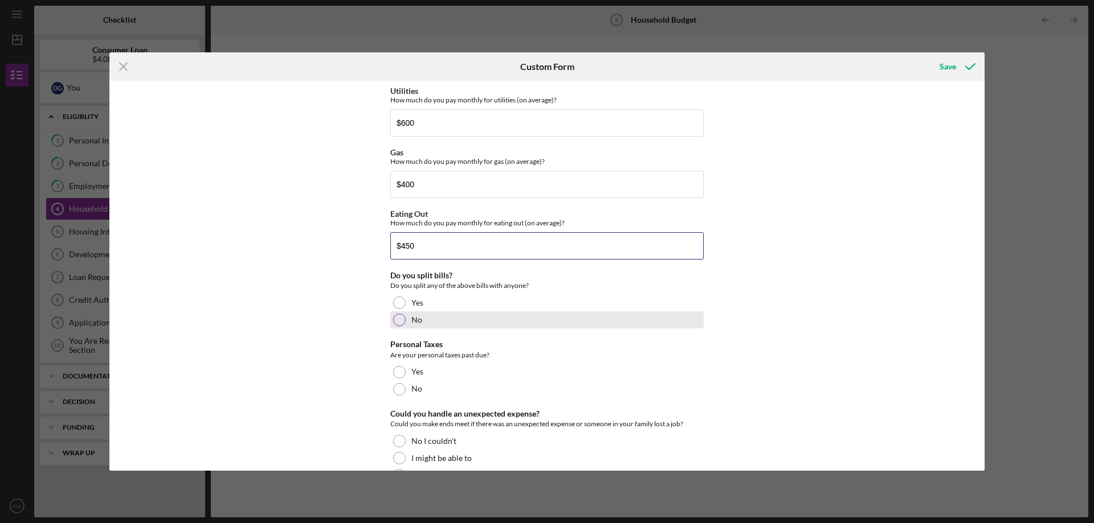
type input "$450"
click at [398, 316] on div at bounding box center [399, 320] width 13 height 13
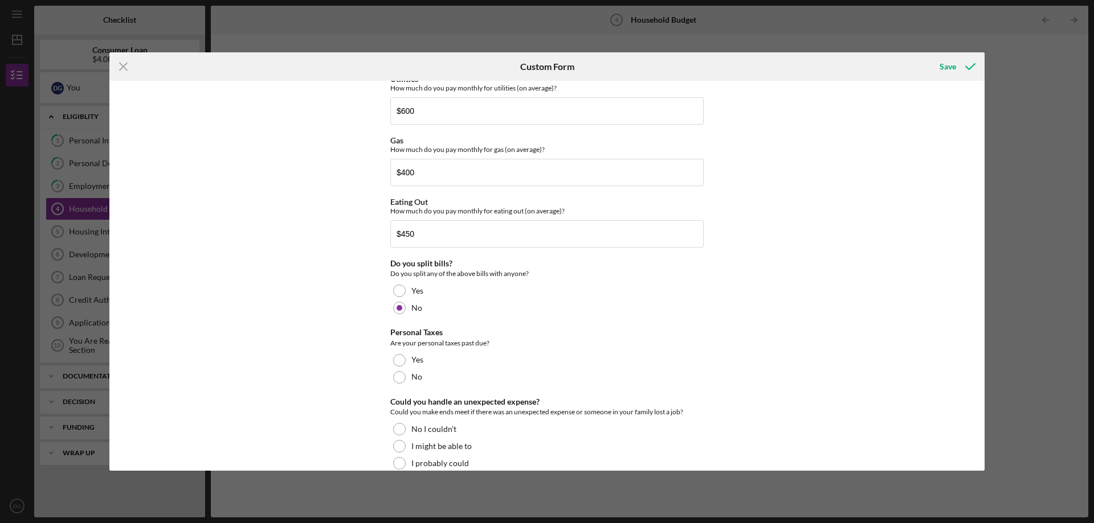
scroll to position [731, 0]
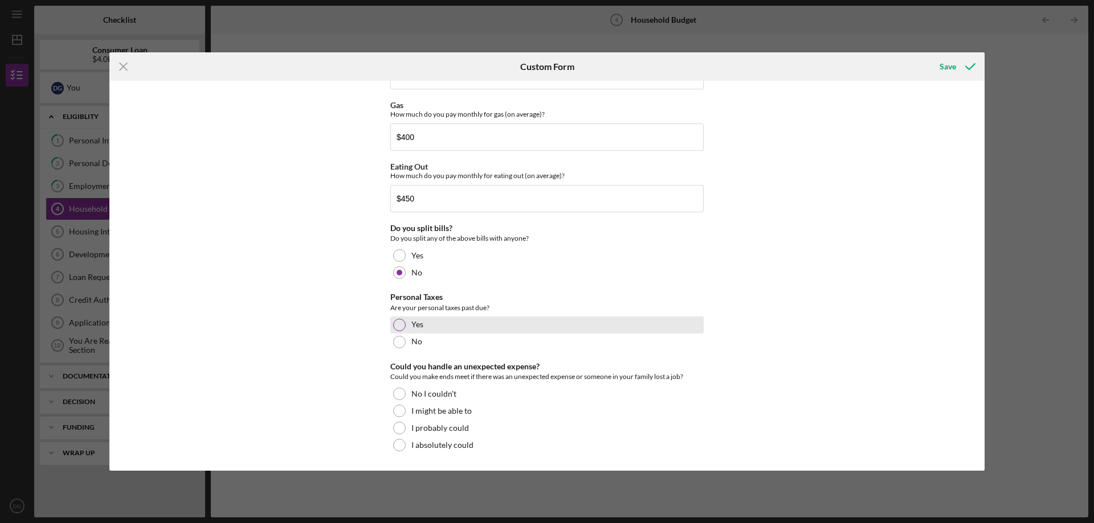
click at [397, 317] on div "Yes" at bounding box center [546, 325] width 313 height 17
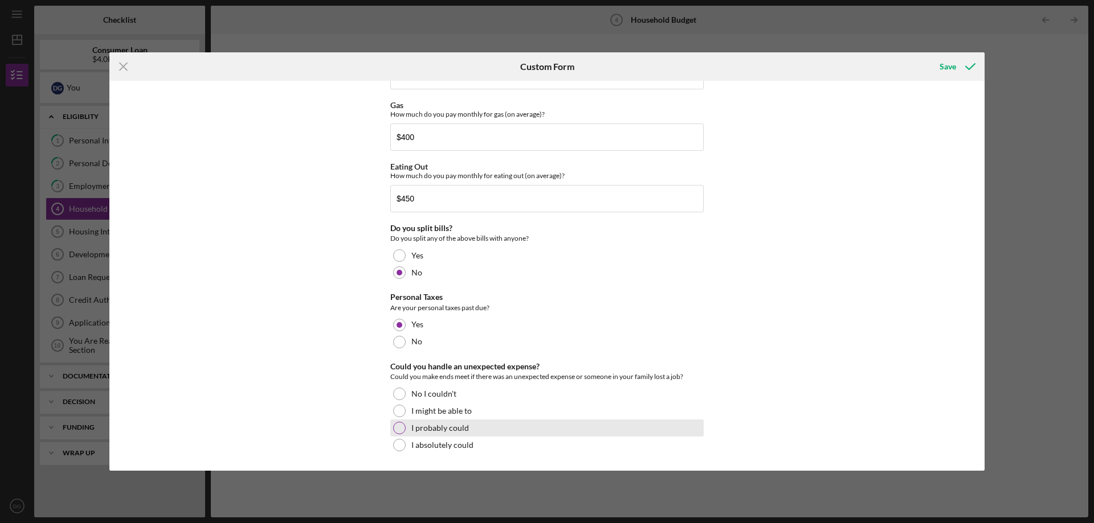
click at [398, 423] on div at bounding box center [399, 428] width 13 height 13
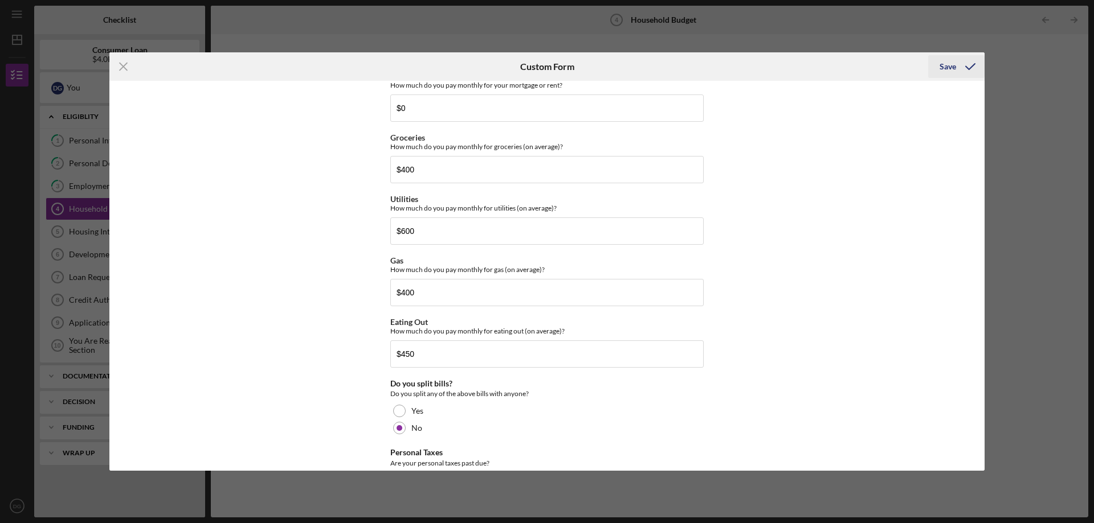
scroll to position [560, 0]
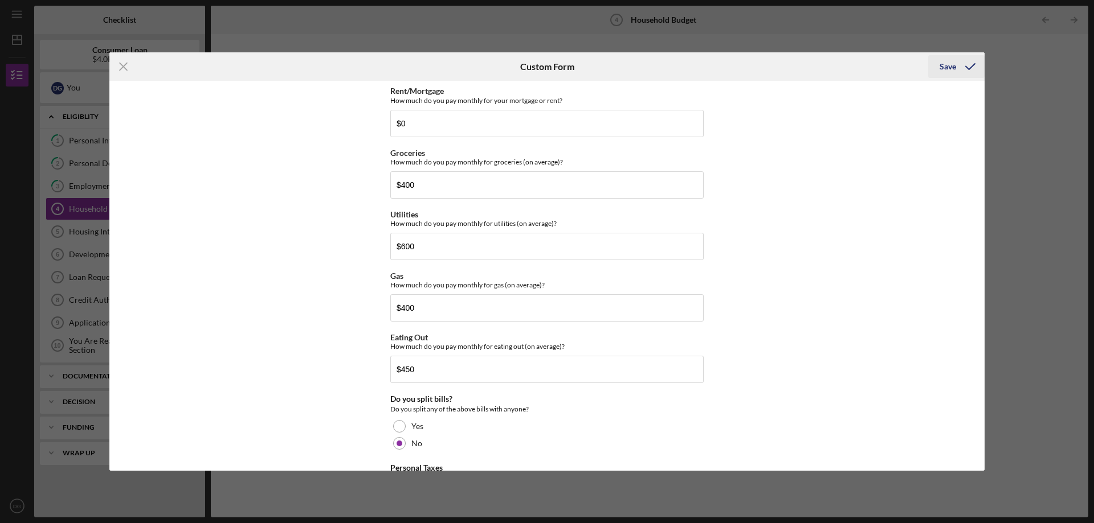
click at [963, 67] on icon "submit" at bounding box center [970, 66] width 28 height 28
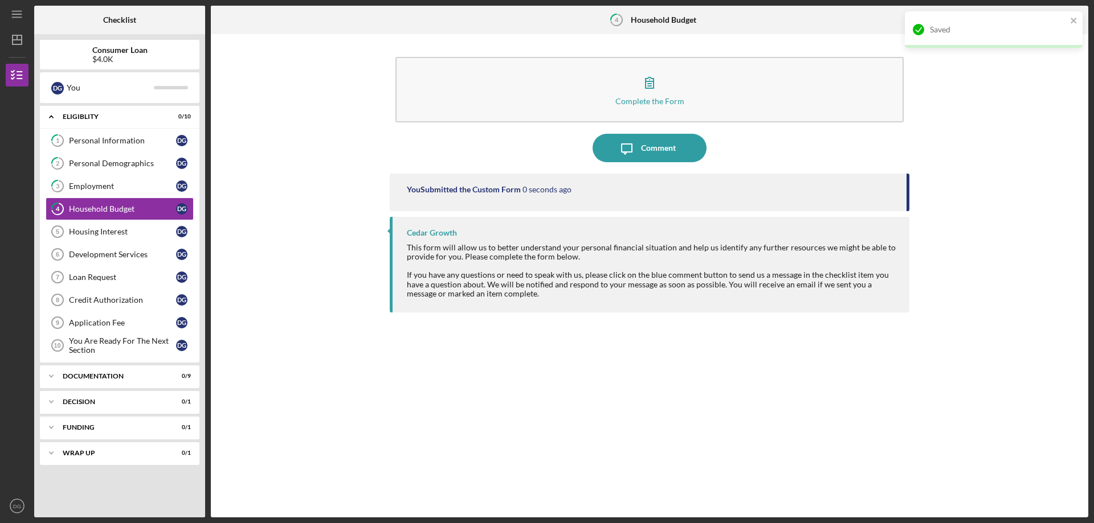
click at [1017, 175] on div "Complete the Form Form Icon/Message Comment You Submitted the Custom Form 0 sec…" at bounding box center [649, 276] width 866 height 472
click at [136, 240] on link "Housing Interest 5 Housing Interest D G" at bounding box center [120, 231] width 148 height 23
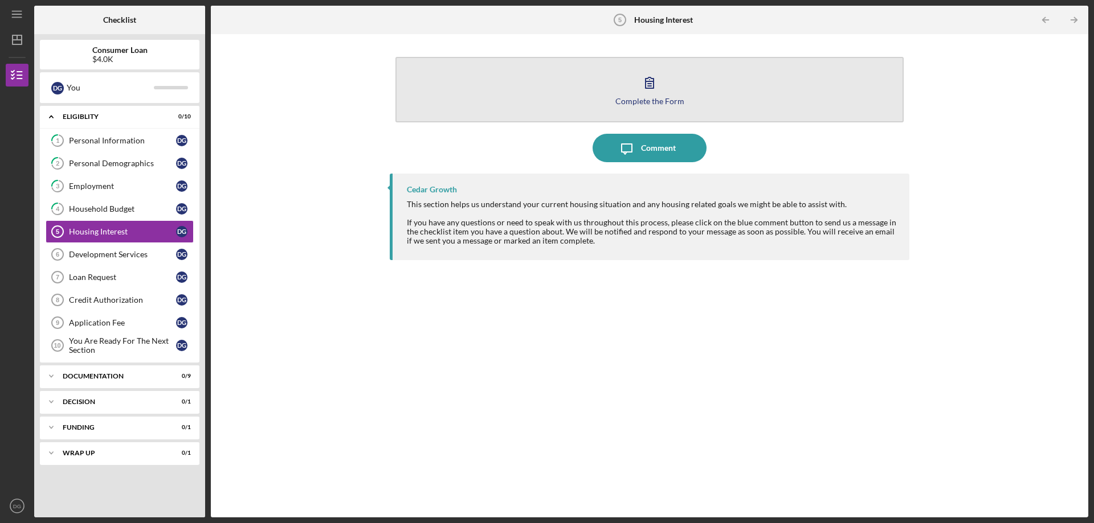
click at [659, 97] on div "Complete the Form" at bounding box center [649, 101] width 69 height 9
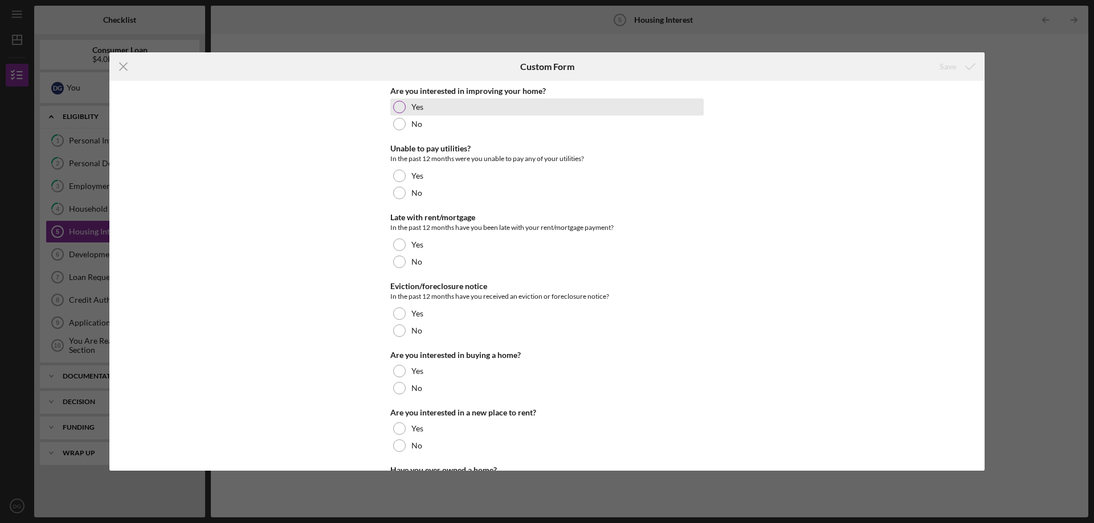
click at [398, 107] on div at bounding box center [399, 107] width 13 height 13
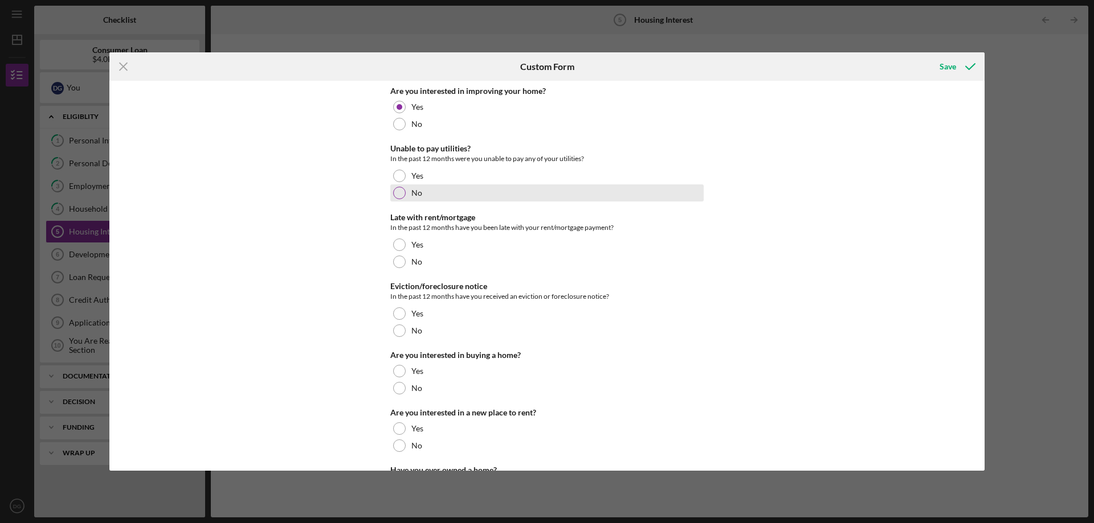
click at [394, 198] on div at bounding box center [399, 193] width 13 height 13
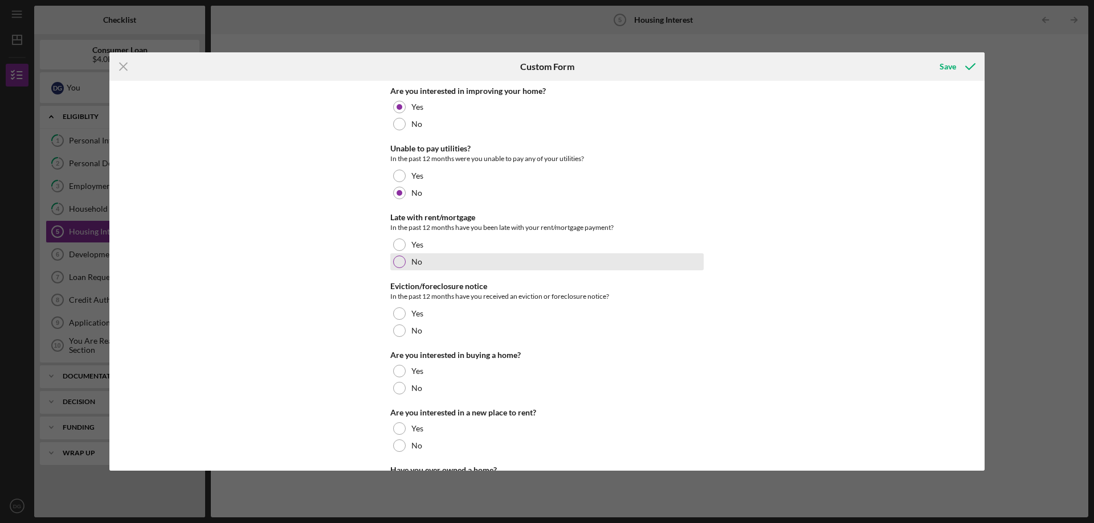
click at [397, 256] on div at bounding box center [399, 262] width 13 height 13
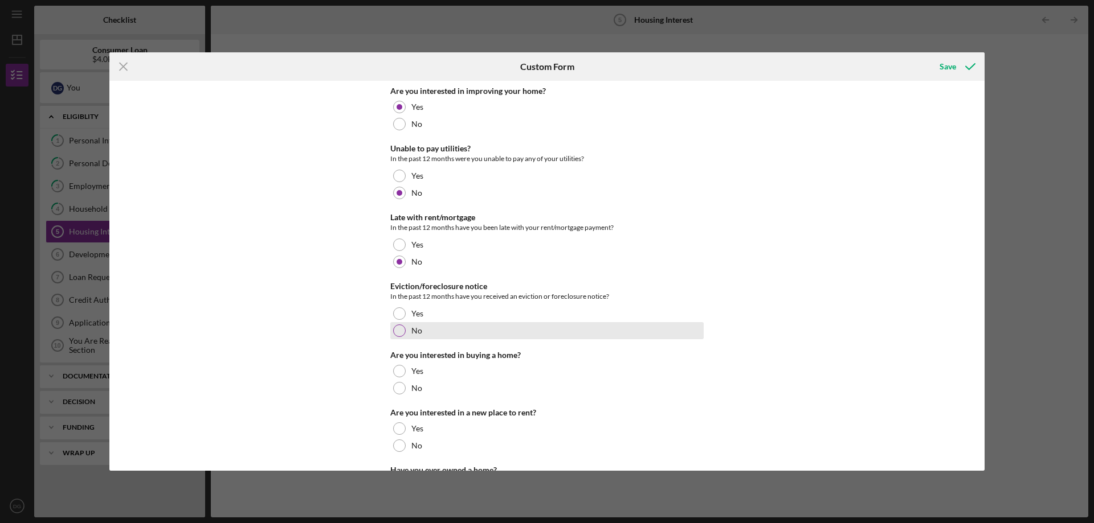
click at [395, 328] on div at bounding box center [399, 331] width 13 height 13
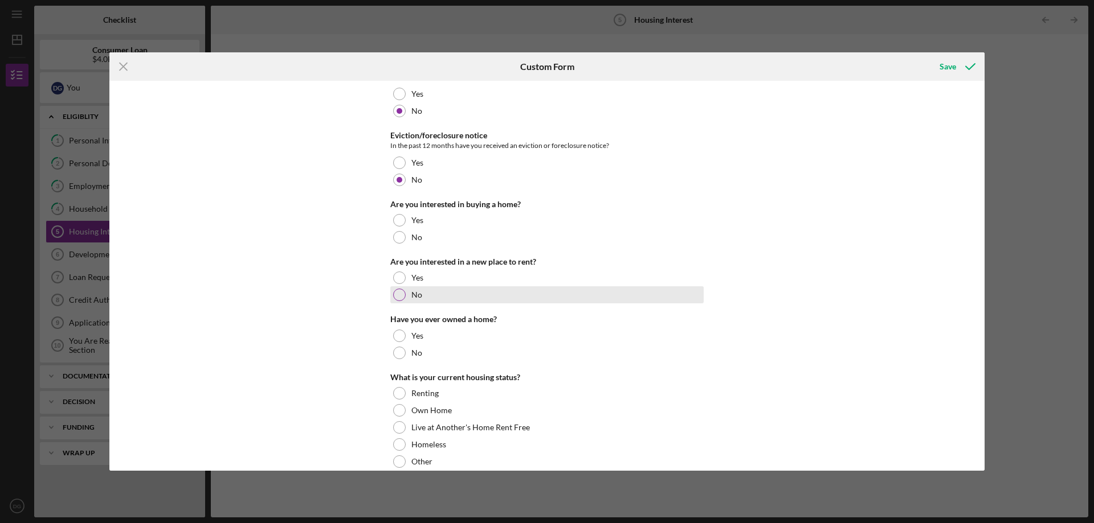
scroll to position [167, 0]
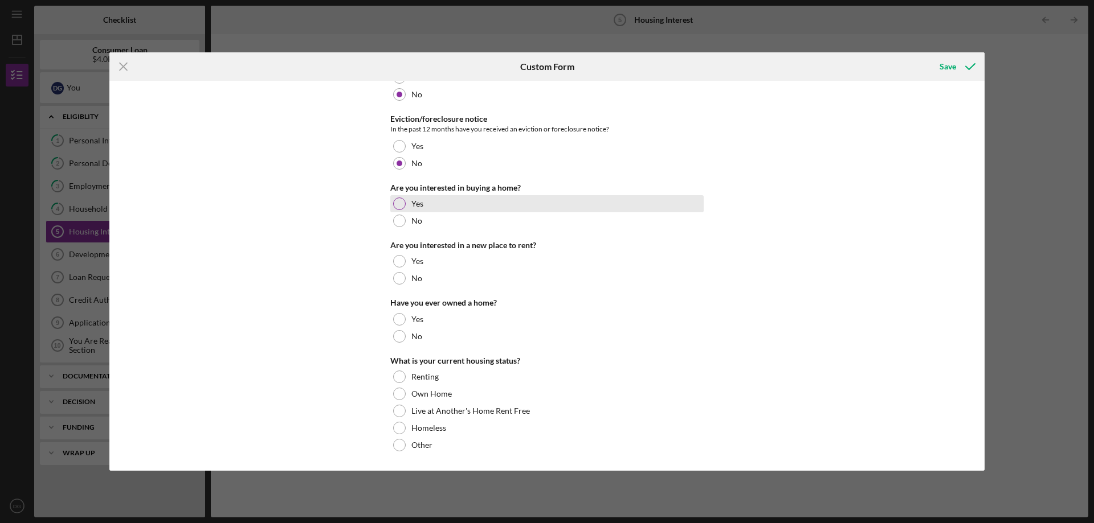
click at [397, 203] on div at bounding box center [399, 204] width 13 height 13
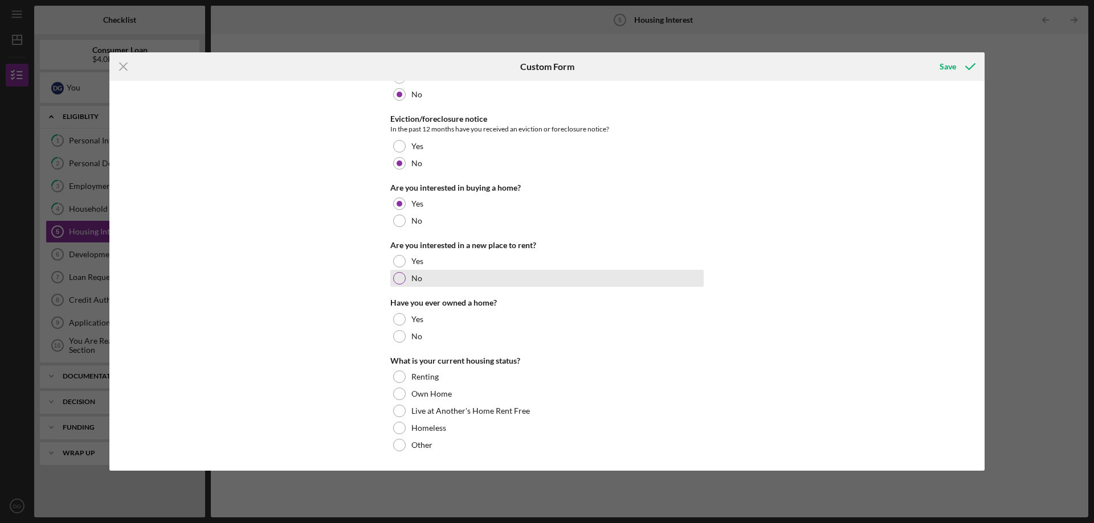
click at [398, 279] on div at bounding box center [399, 278] width 13 height 13
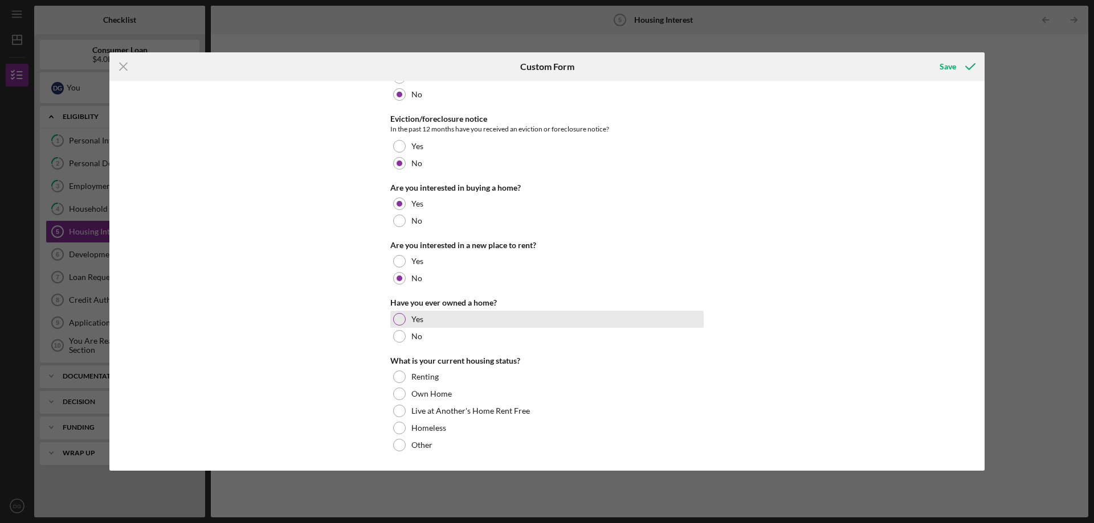
click at [403, 322] on div at bounding box center [399, 319] width 13 height 13
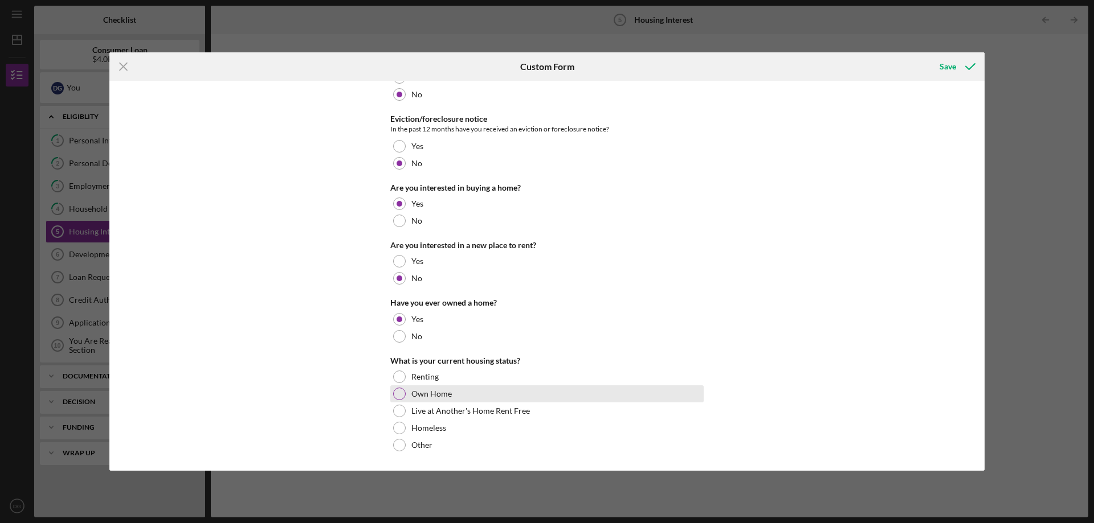
click at [394, 396] on div at bounding box center [399, 394] width 13 height 13
click at [395, 413] on div at bounding box center [399, 411] width 13 height 13
click at [966, 57] on icon "submit" at bounding box center [970, 66] width 28 height 28
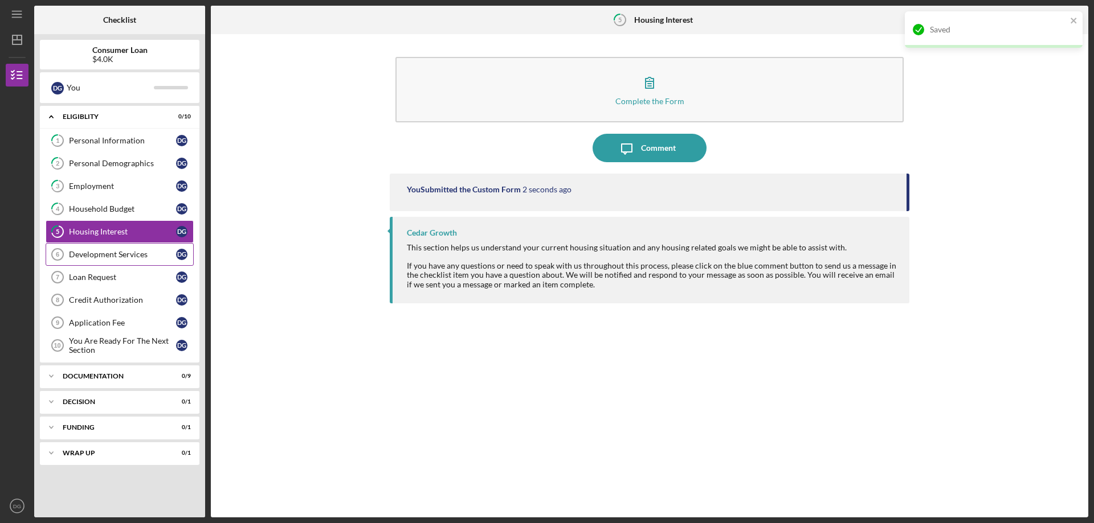
click at [83, 260] on link "Development Services 6 Development Services D G" at bounding box center [120, 254] width 148 height 23
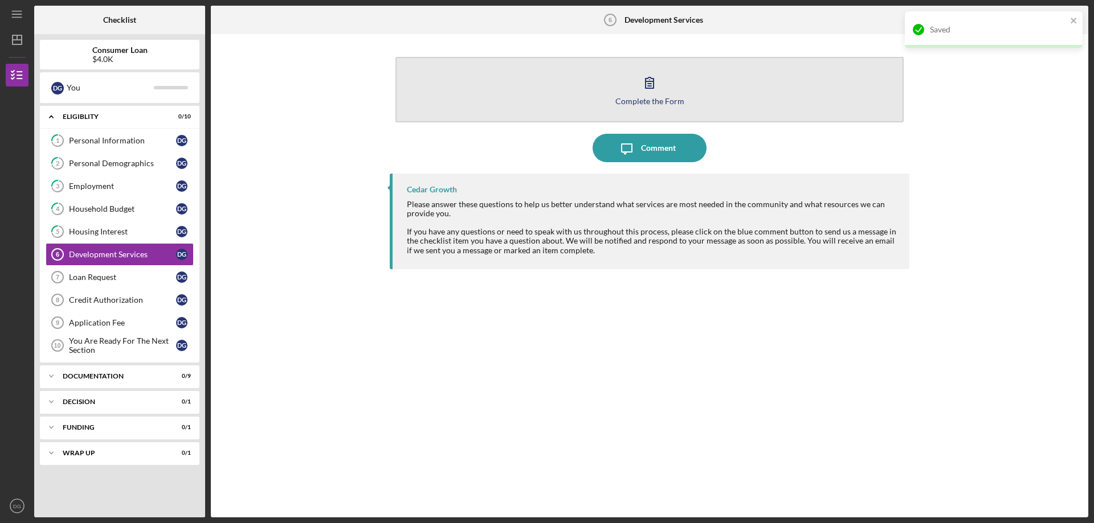
click at [663, 97] on div "Complete the Form" at bounding box center [649, 101] width 69 height 9
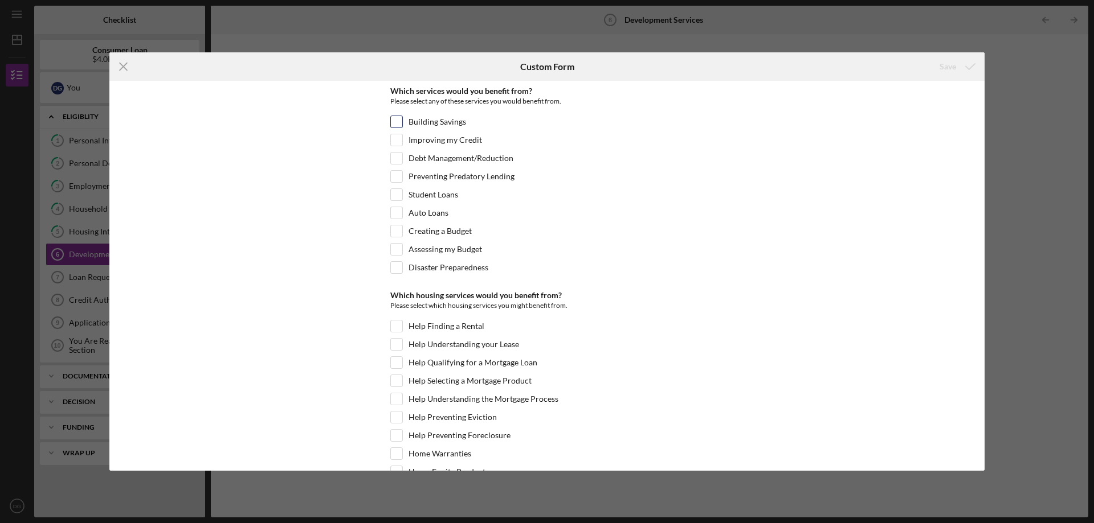
click at [392, 121] on input "Building Savings" at bounding box center [396, 121] width 11 height 11
checkbox input "true"
click at [396, 141] on input "Improving my Credit" at bounding box center [396, 139] width 11 height 11
checkbox input "true"
click at [397, 158] on input "Debt Management/Reduction" at bounding box center [396, 158] width 11 height 11
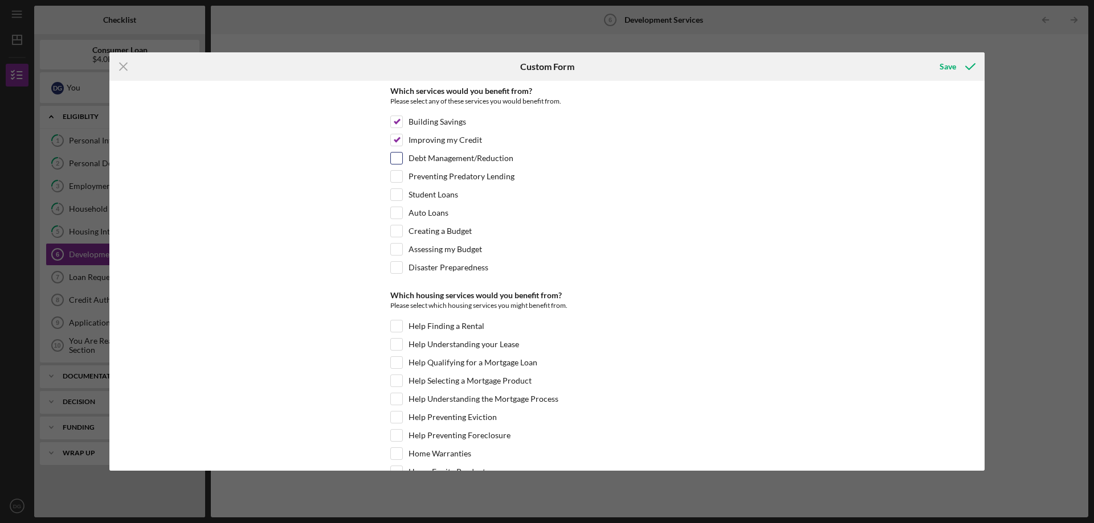
checkbox input "true"
click at [394, 200] on input "Student Loans" at bounding box center [396, 194] width 11 height 11
checkbox input "true"
click at [393, 250] on input "Assessing my Budget" at bounding box center [396, 249] width 11 height 11
checkbox input "true"
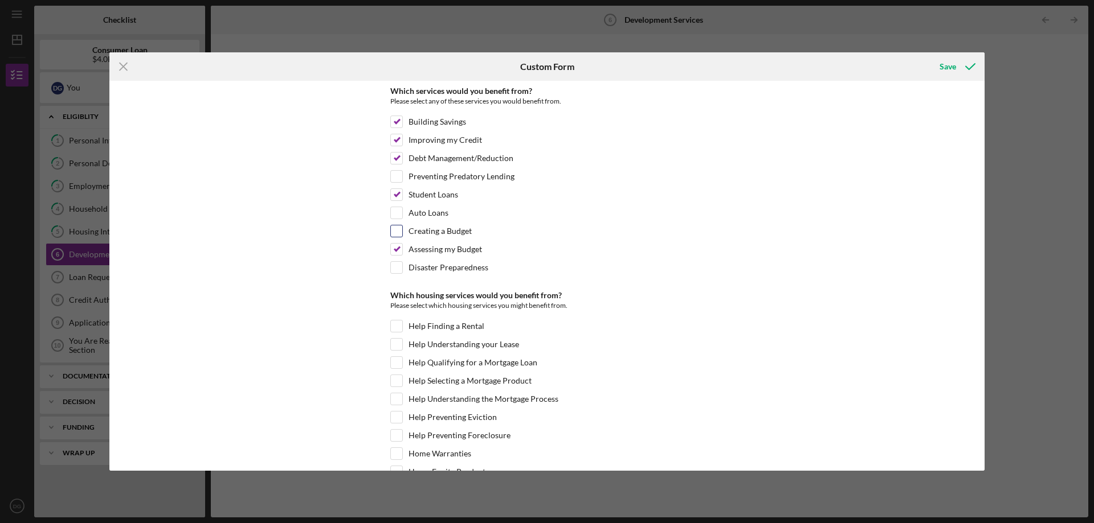
click at [397, 240] on div "Creating a Budget" at bounding box center [546, 234] width 313 height 18
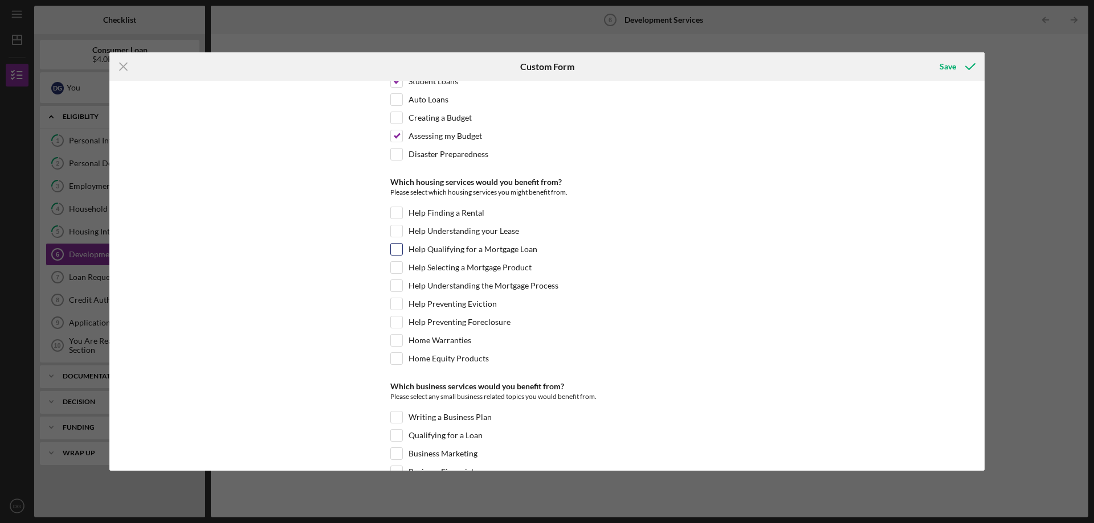
scroll to position [114, 0]
click at [394, 246] on input "Help Qualifying for a Mortgage Loan" at bounding box center [396, 248] width 11 height 11
checkbox input "true"
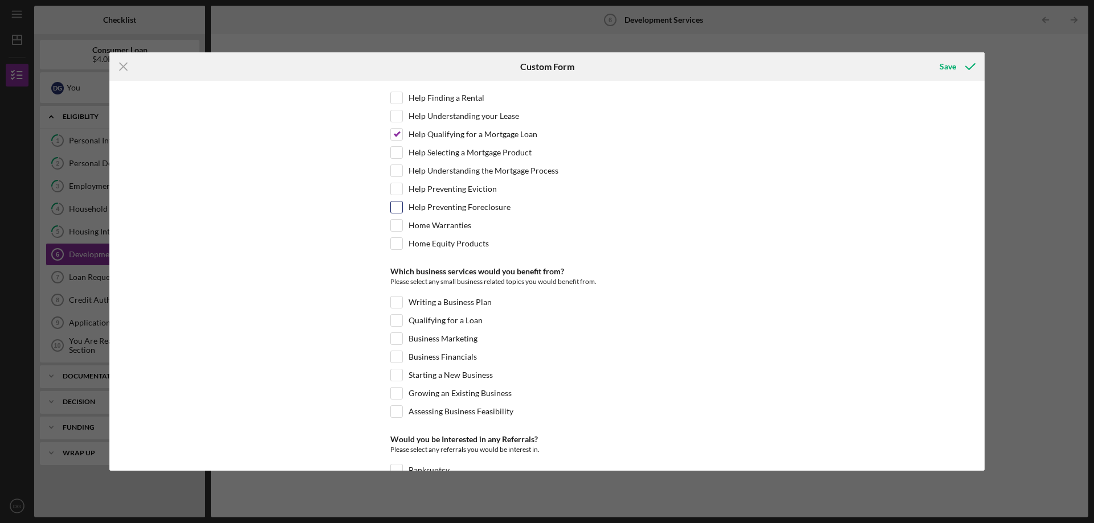
scroll to position [285, 0]
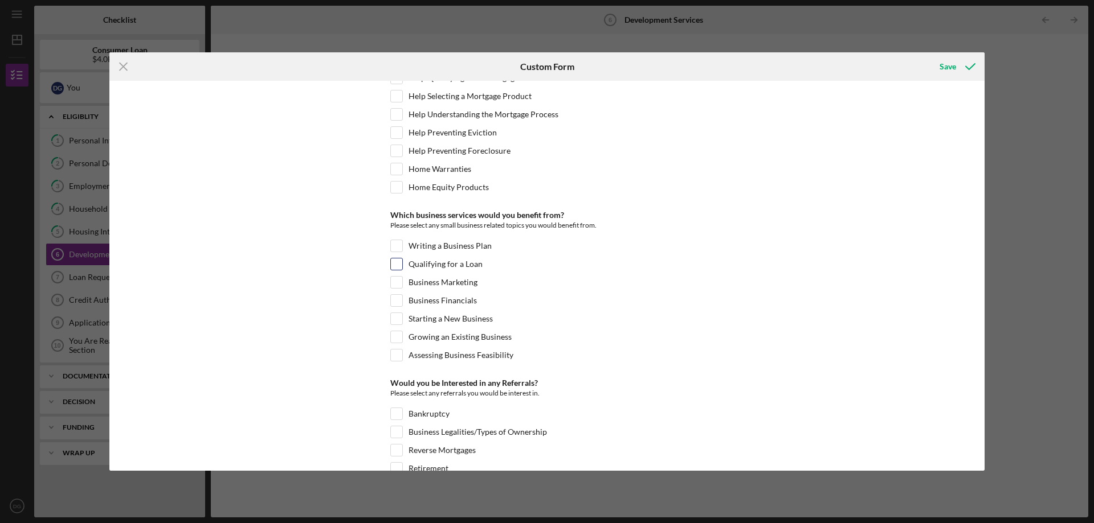
click at [393, 261] on input "Qualifying for a Loan" at bounding box center [396, 264] width 11 height 11
checkbox input "true"
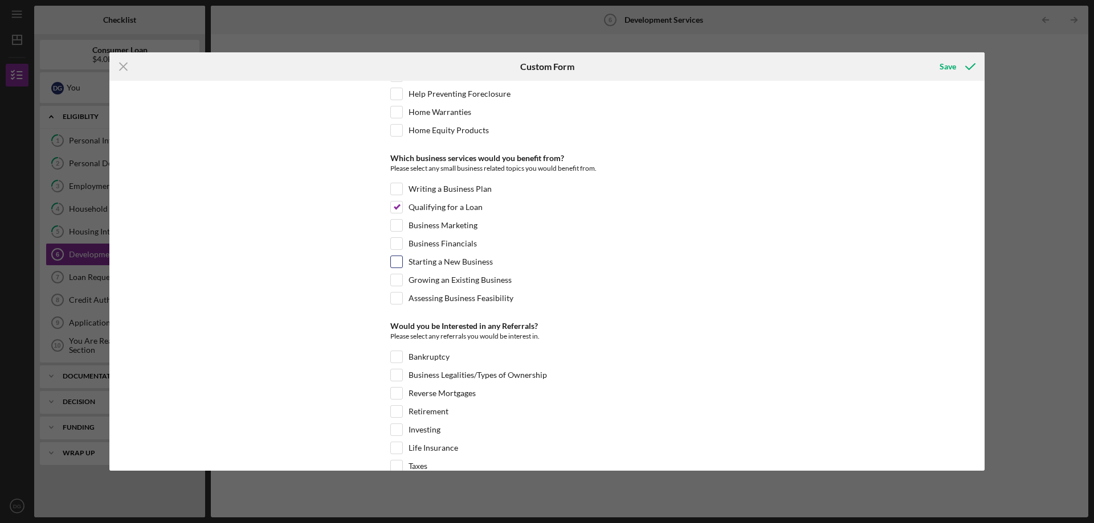
click at [394, 261] on input "Starting a New Business" at bounding box center [396, 261] width 11 height 11
checkbox input "true"
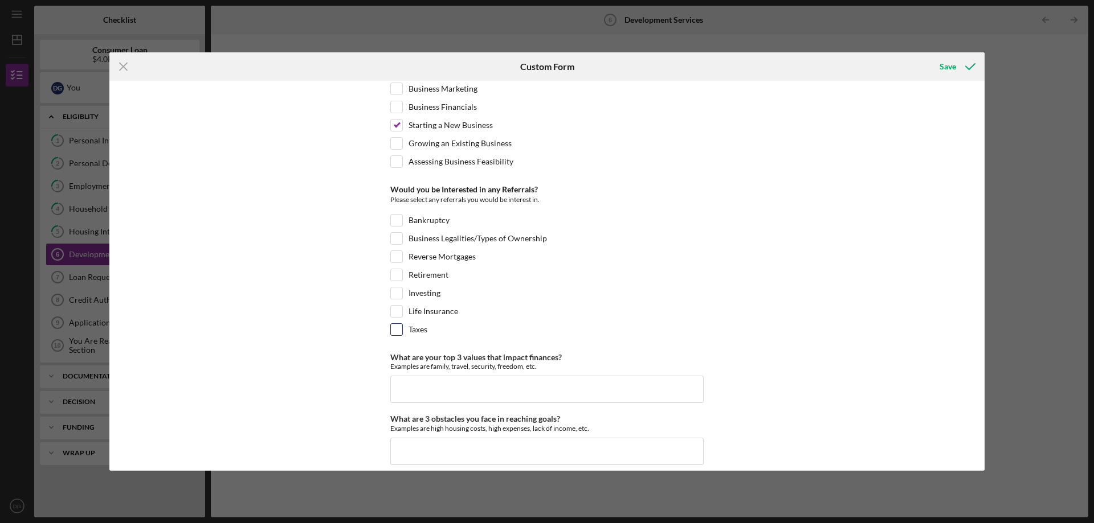
scroll to position [490, 0]
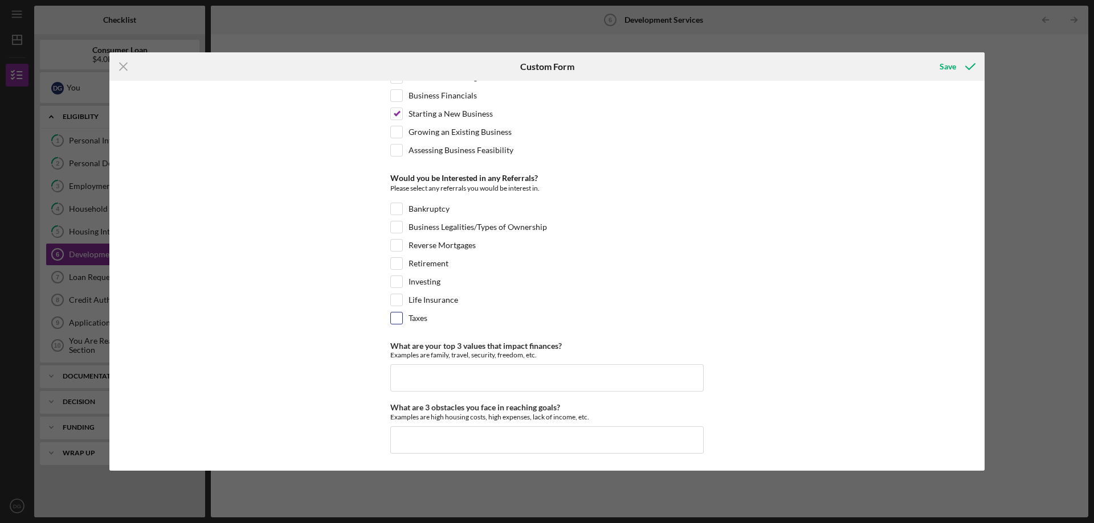
click at [391, 318] on input "Taxes" at bounding box center [396, 318] width 11 height 11
checkbox input "true"
click at [417, 379] on input "What are your top 3 values that impact finances?" at bounding box center [546, 378] width 313 height 27
type input "T"
type input "Driving an hour and a half to work, Food expenses, and car repairs."
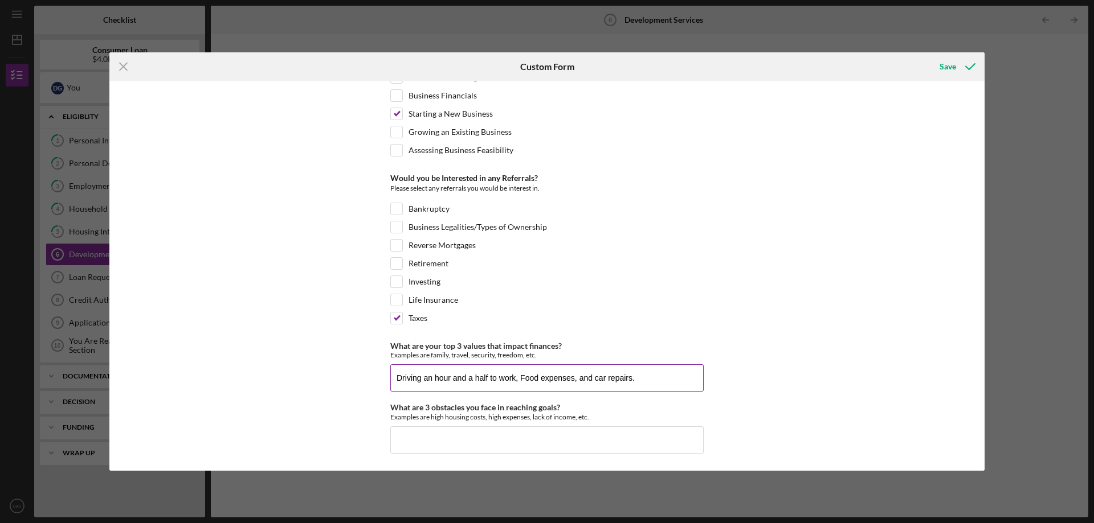
drag, startPoint x: 644, startPoint y: 376, endPoint x: 402, endPoint y: 382, distance: 242.2
click at [402, 382] on input "Driving an hour and a half to work, Food expenses, and car repairs." at bounding box center [546, 378] width 313 height 27
click at [649, 384] on input "Driving an hour and a half to work, Food expenses, and car repairs." at bounding box center [546, 378] width 313 height 27
drag, startPoint x: 656, startPoint y: 380, endPoint x: 373, endPoint y: 386, distance: 283.7
click at [373, 386] on div "Which services would you benefit from? Please select any of these services you …" at bounding box center [546, 276] width 875 height 390
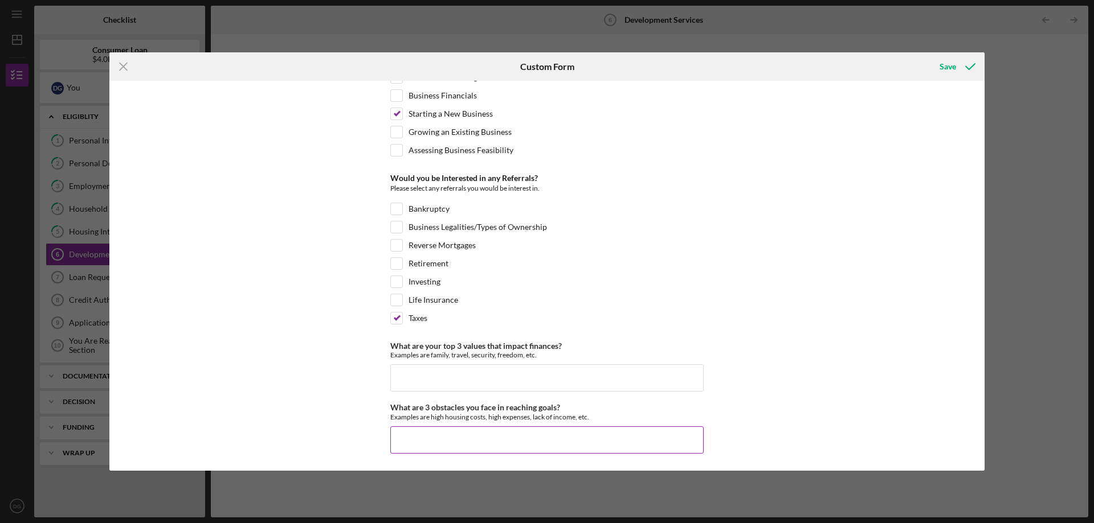
click at [419, 436] on input "What are 3 obstacles you face in reaching goals?" at bounding box center [546, 440] width 313 height 27
paste input "Driving an hour and a half to work, Food expenses, and car repairs."
type input "Driving an hour and a half to work, Food expenses, and car repairs."
click at [424, 379] on input "What are your top 3 values that impact finances?" at bounding box center [546, 378] width 313 height 27
type input "Family, Friends, and Work"
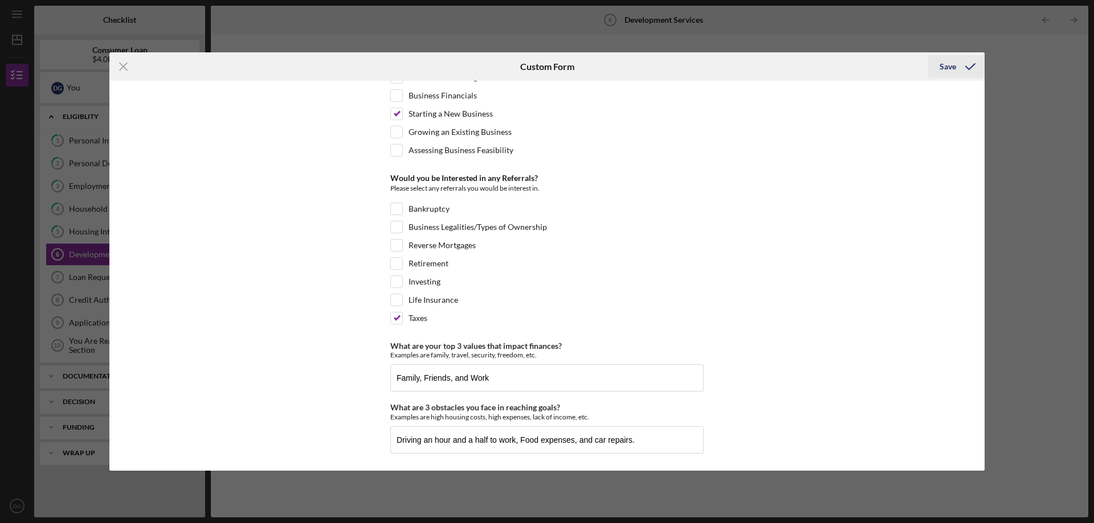
click at [952, 64] on div "Save" at bounding box center [947, 66] width 17 height 23
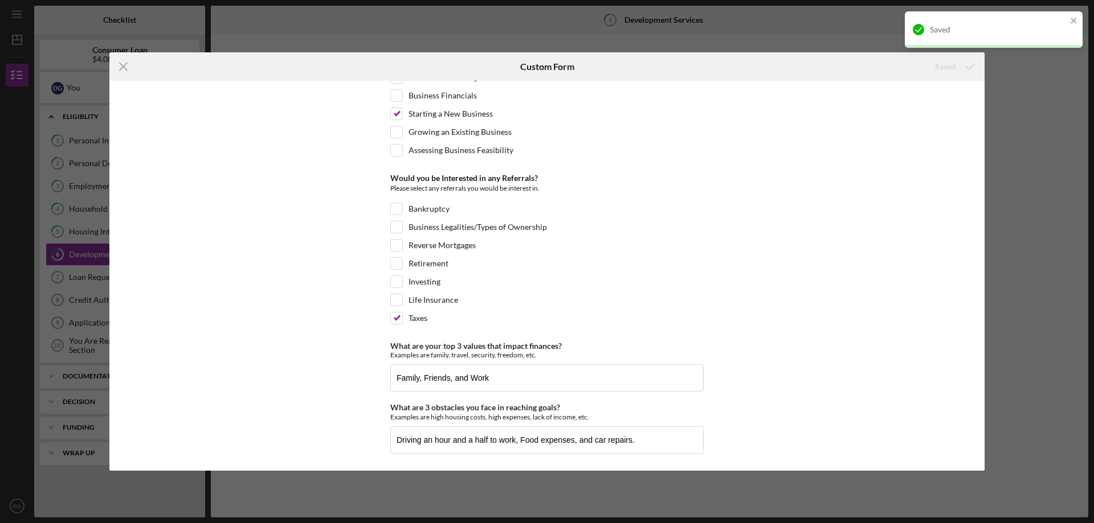
click at [1017, 137] on div "Icon/Menu Close Custom Form Saved Which services would you benefit from? Please…" at bounding box center [547, 261] width 1094 height 523
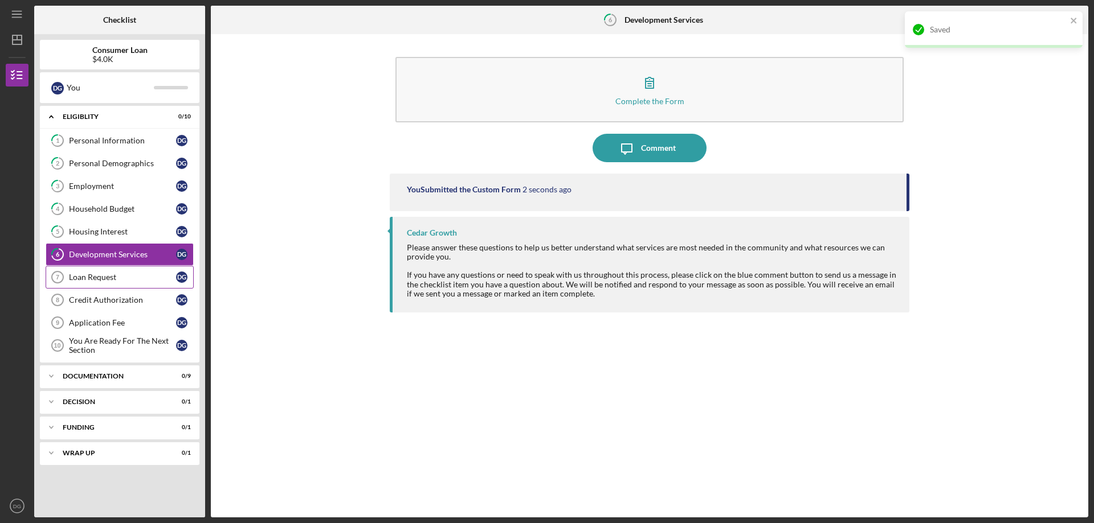
click at [114, 276] on div "Loan Request" at bounding box center [122, 277] width 107 height 9
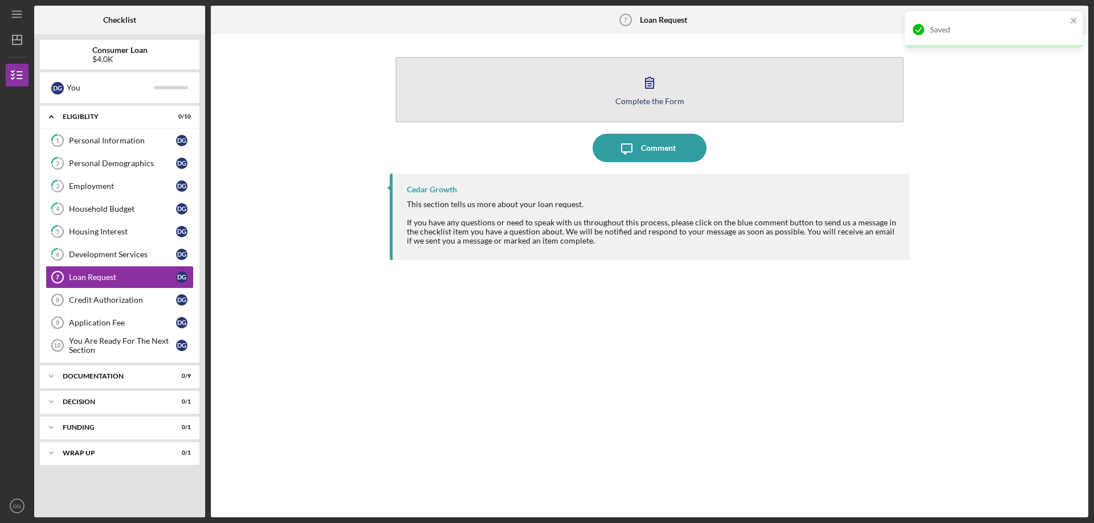
click at [651, 97] on div "Complete the Form" at bounding box center [649, 101] width 69 height 9
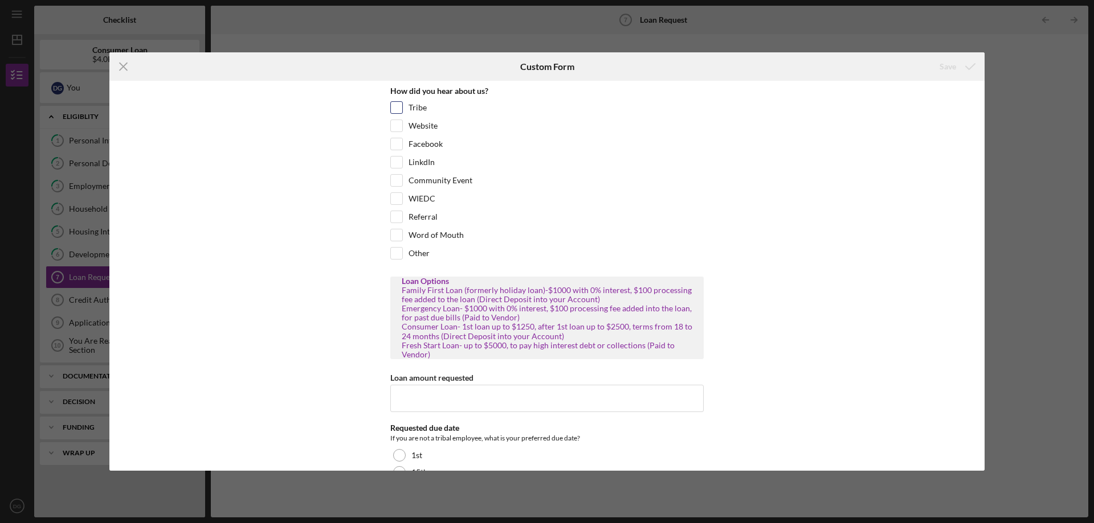
click at [392, 107] on input "Tribe" at bounding box center [396, 107] width 11 height 11
checkbox input "true"
click at [400, 238] on div at bounding box center [396, 235] width 13 height 13
click at [398, 236] on input "Word of Mouth" at bounding box center [396, 235] width 11 height 11
checkbox input "true"
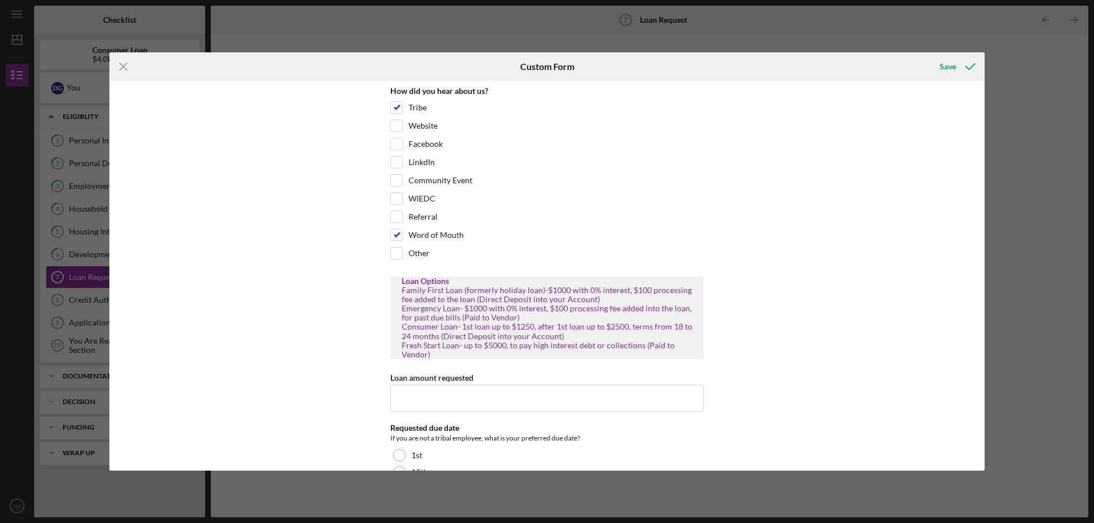
scroll to position [113, 0]
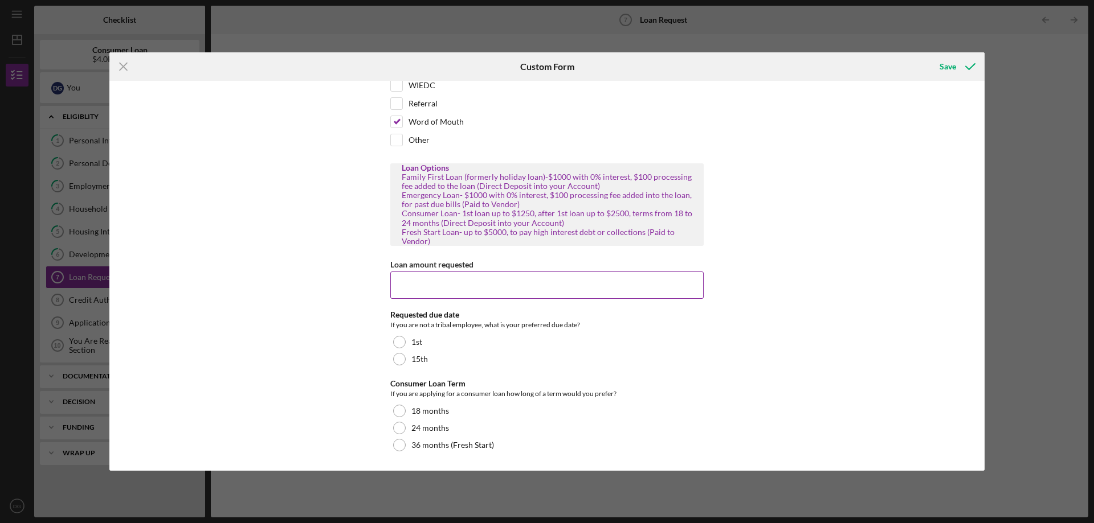
click at [419, 278] on input "Loan amount requested" at bounding box center [546, 285] width 313 height 27
click at [397, 290] on input "4000" at bounding box center [546, 285] width 313 height 27
click at [395, 284] on input "4,000" at bounding box center [546, 285] width 313 height 27
type input "$4,000"
click at [396, 345] on div at bounding box center [399, 342] width 13 height 13
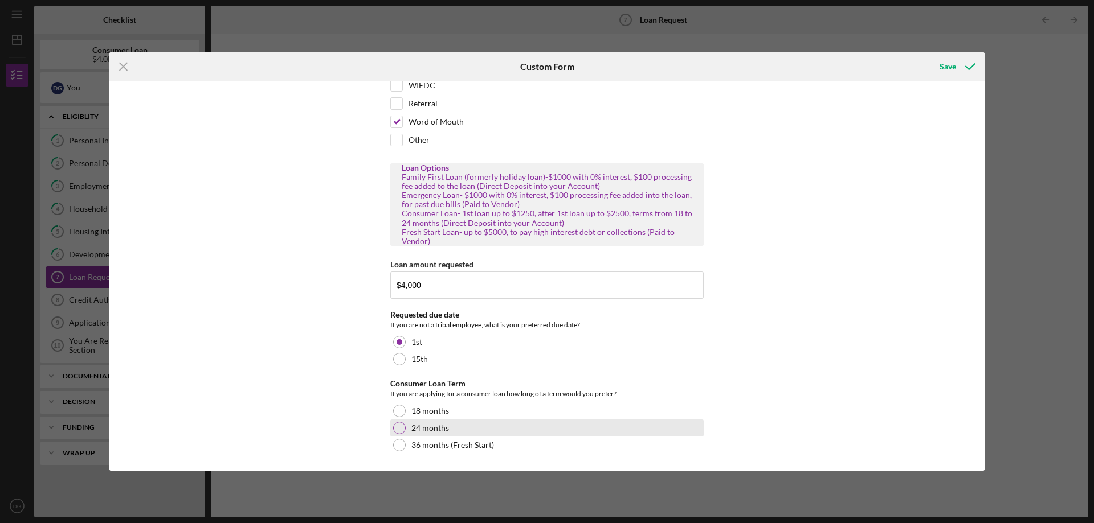
click at [400, 430] on div at bounding box center [399, 428] width 13 height 13
click at [968, 69] on icon "submit" at bounding box center [970, 66] width 28 height 28
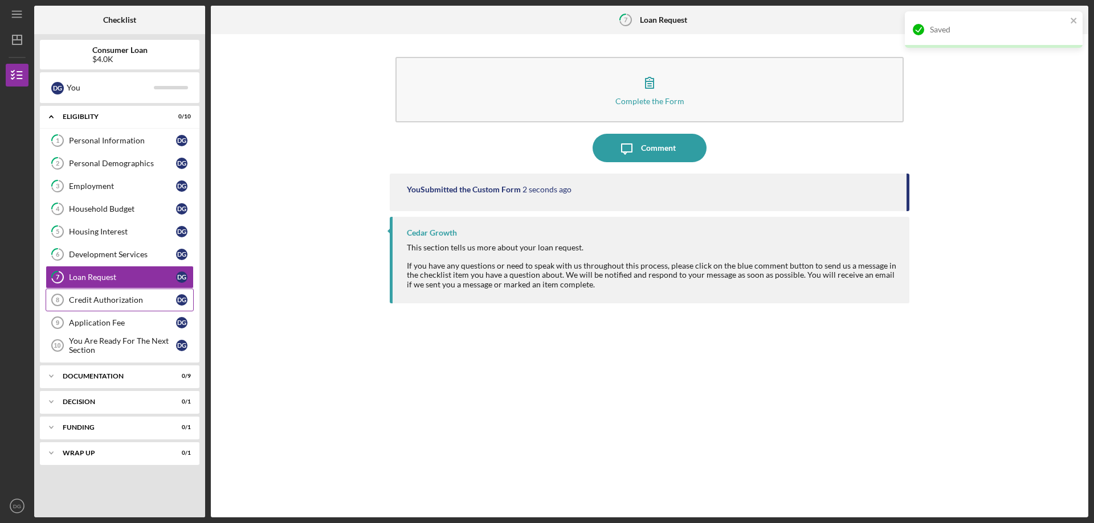
click at [161, 306] on link "Credit Authorization 8 Credit Authorization D G" at bounding box center [120, 300] width 148 height 23
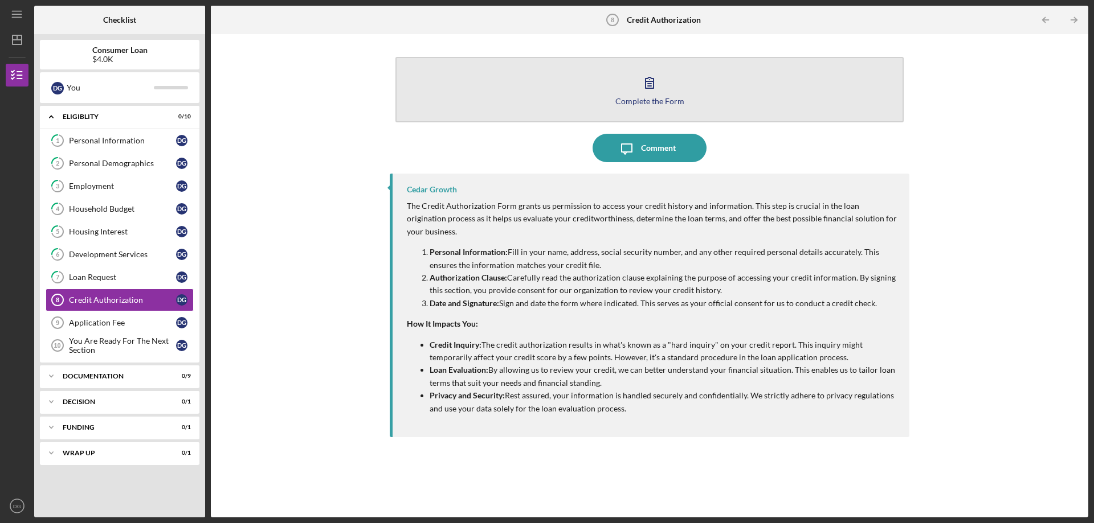
click at [662, 97] on div "Complete the Form" at bounding box center [649, 101] width 69 height 9
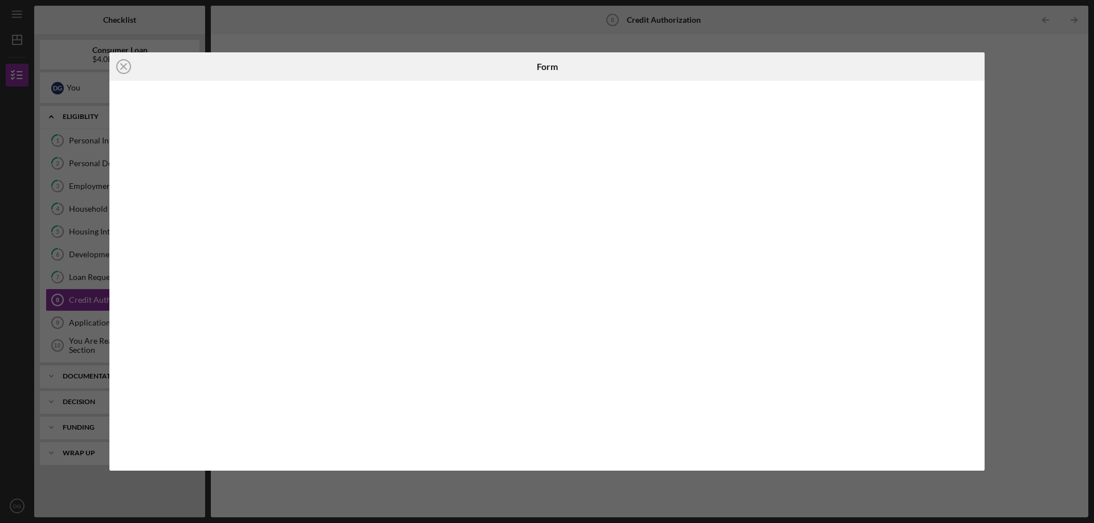
click at [651, 39] on div "Icon/Close Form" at bounding box center [547, 261] width 1094 height 523
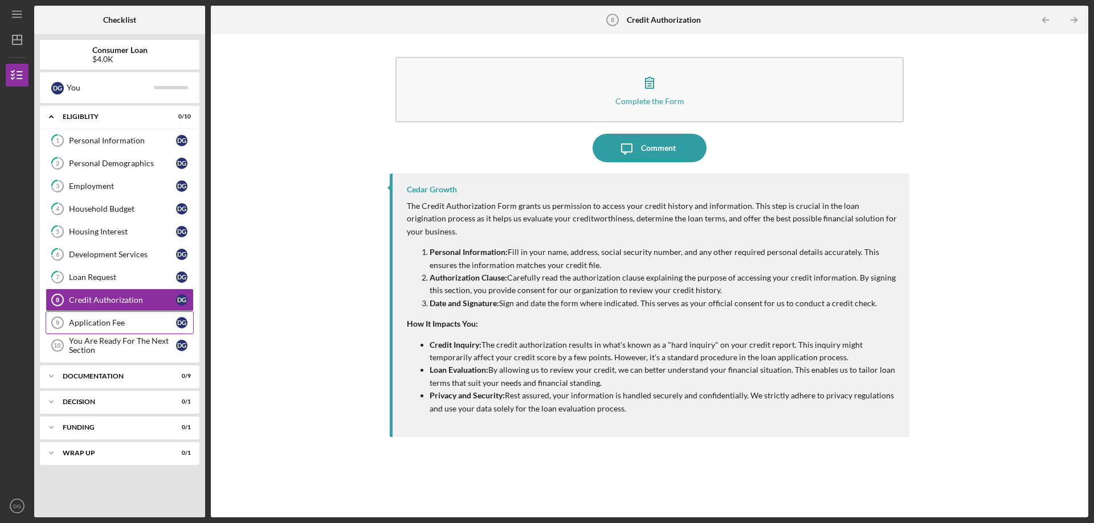
click at [100, 328] on div "Application Fee" at bounding box center [122, 322] width 107 height 9
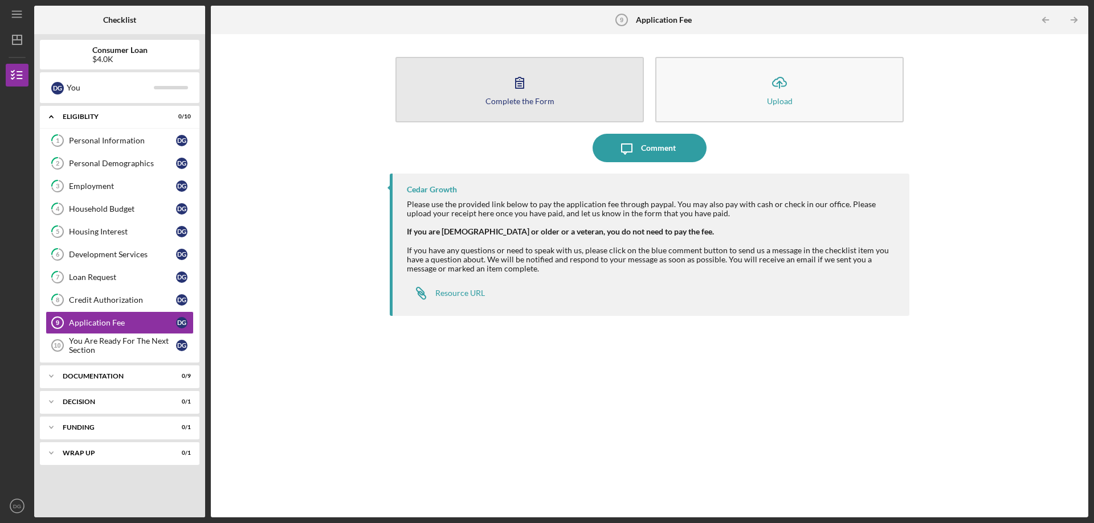
click at [559, 88] on button "Complete the Form Form" at bounding box center [519, 90] width 248 height 66
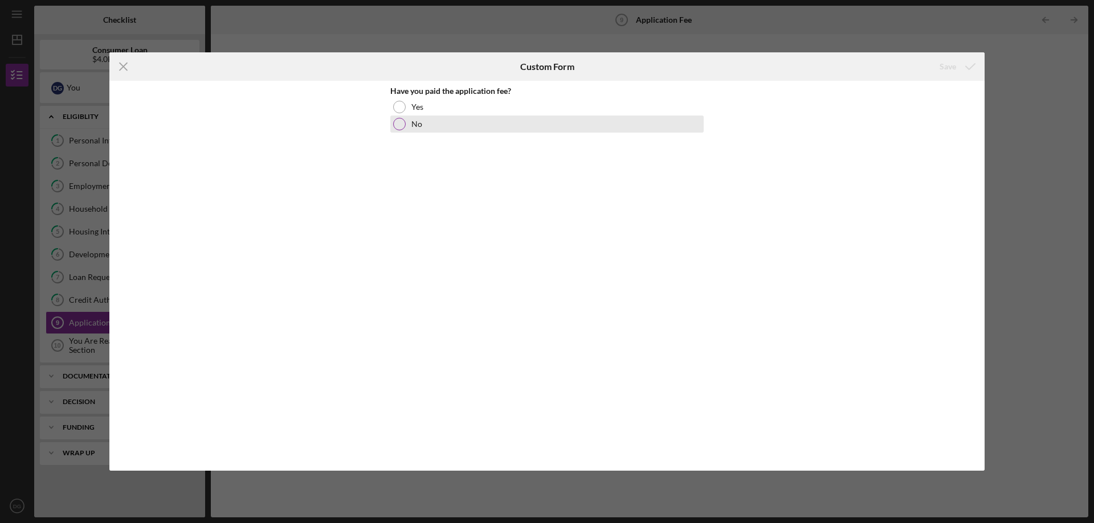
click at [403, 125] on div at bounding box center [399, 124] width 13 height 13
click at [951, 72] on div "Save" at bounding box center [947, 66] width 17 height 23
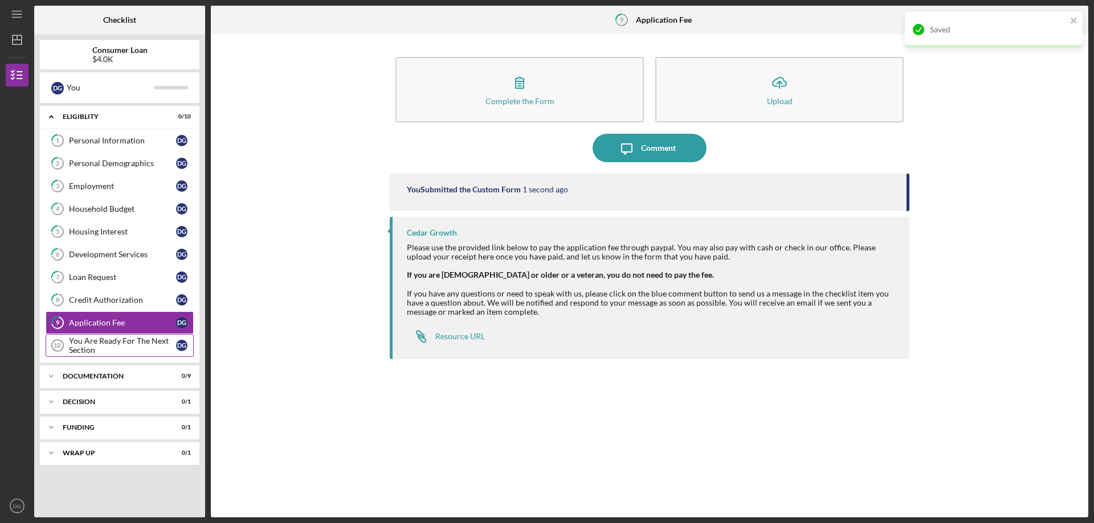
click at [109, 346] on div "You Are Ready For The Next Section" at bounding box center [122, 346] width 107 height 18
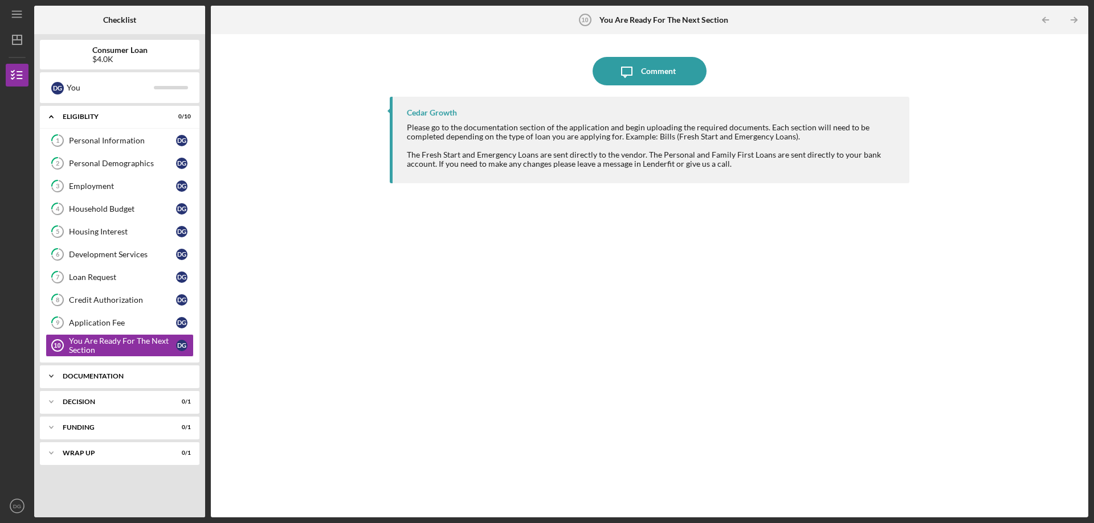
click at [96, 369] on div "Icon/Expander Documentation 0 / 9" at bounding box center [119, 376] width 159 height 23
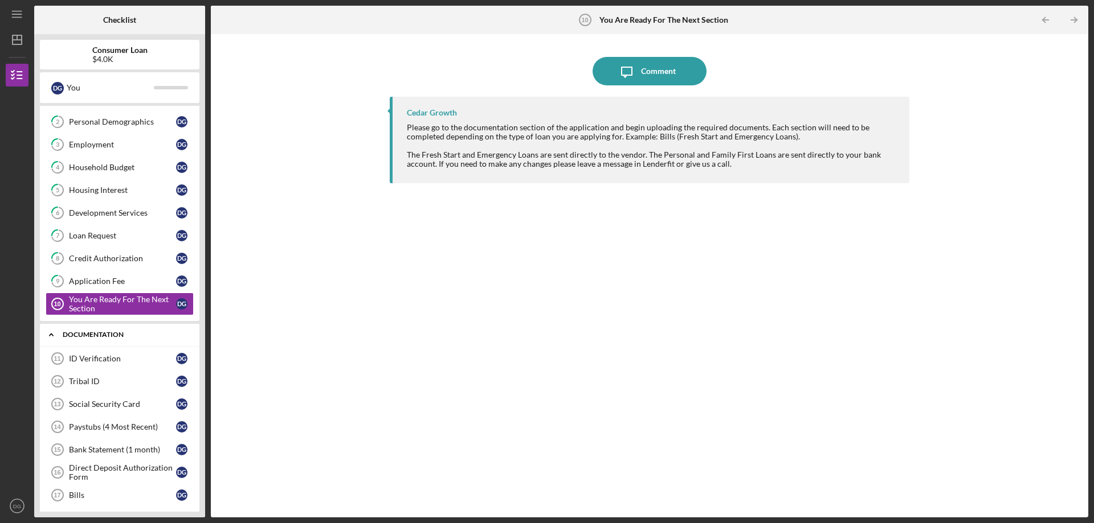
scroll to position [114, 0]
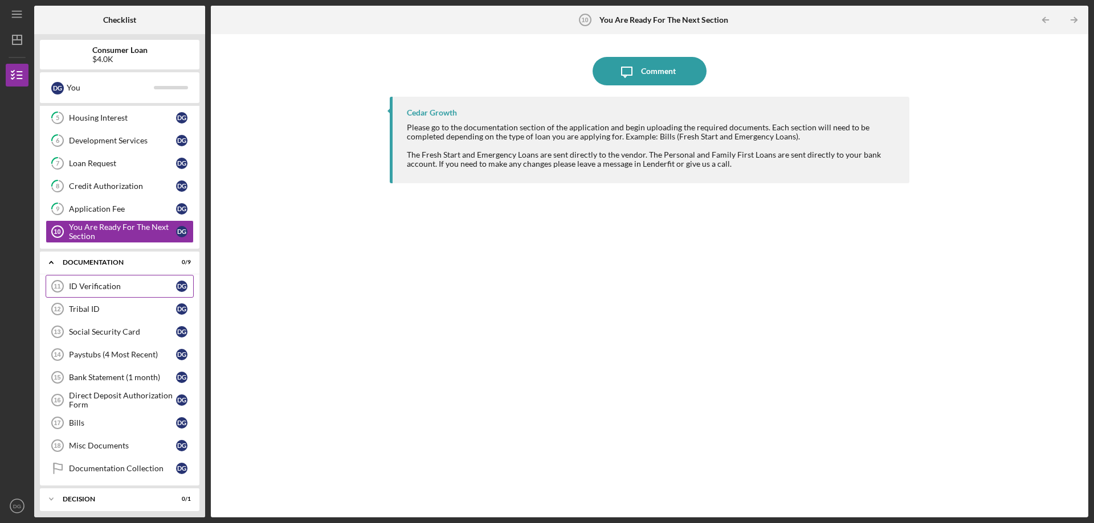
click at [96, 286] on div "ID Verification" at bounding box center [122, 286] width 107 height 9
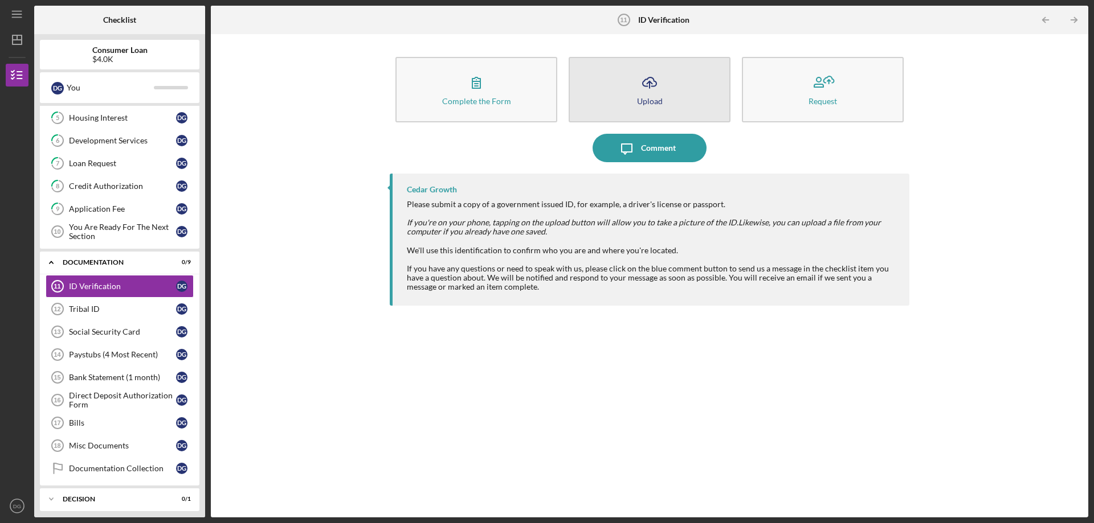
click at [638, 94] on icon "Icon/Upload" at bounding box center [649, 82] width 28 height 28
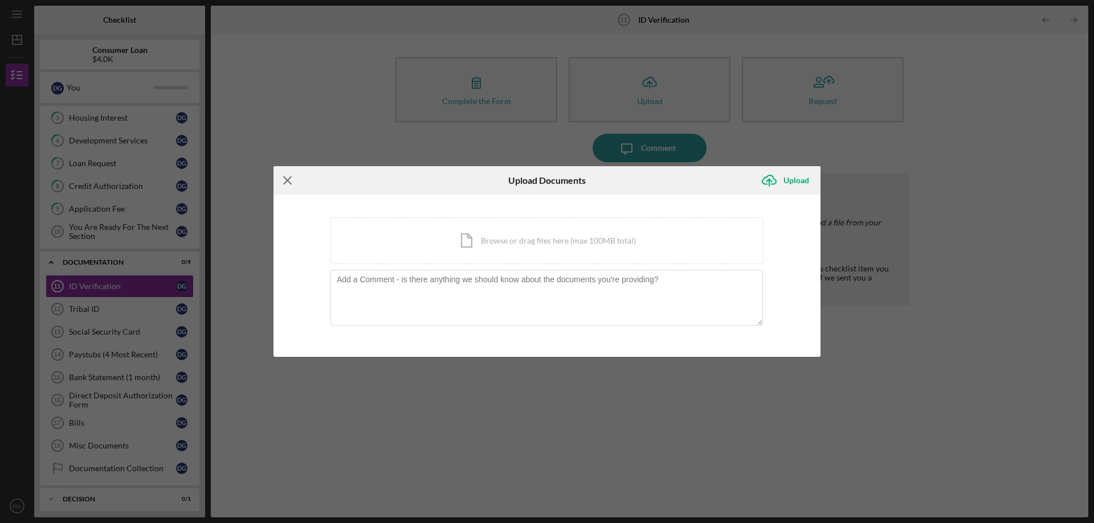
click at [286, 182] on line at bounding box center [287, 180] width 7 height 7
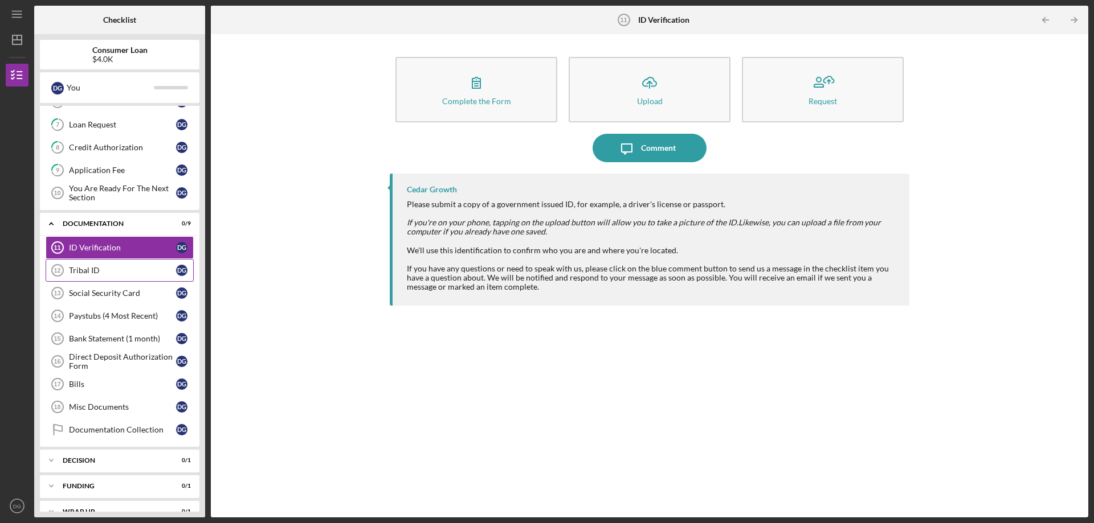
scroll to position [170, 0]
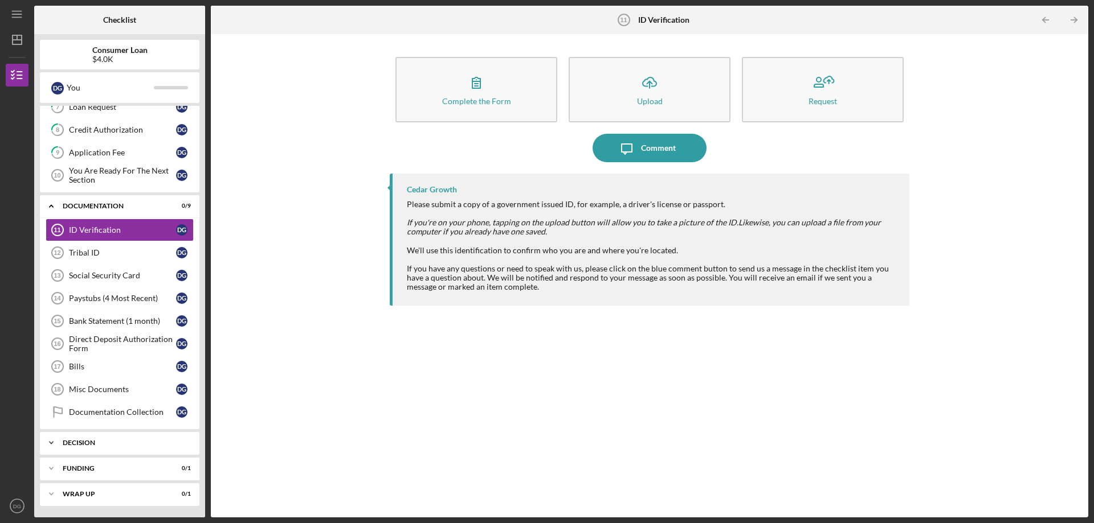
click at [88, 444] on div "Decision" at bounding box center [124, 443] width 122 height 7
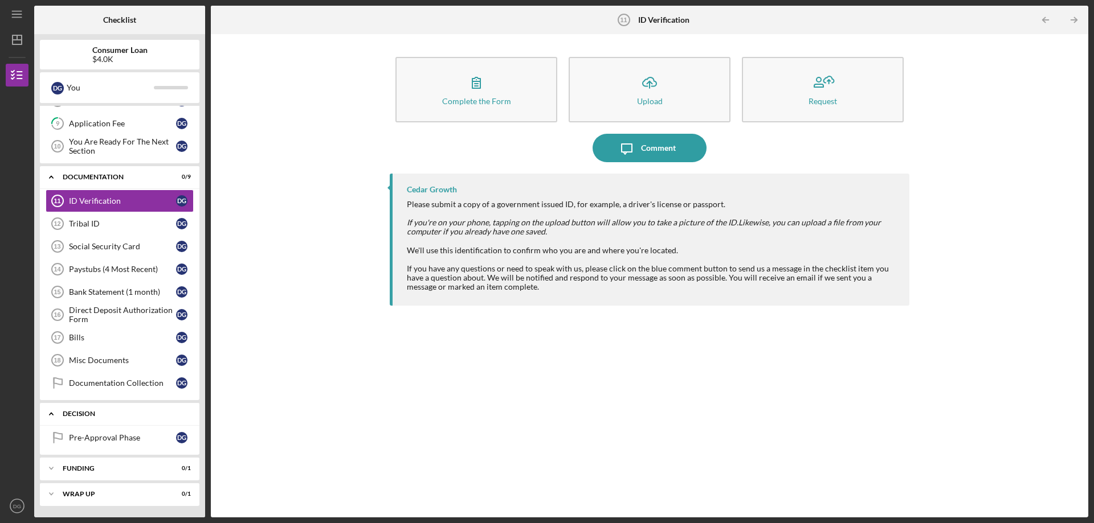
click at [95, 422] on div "Icon/Expander Decision 0 / 1" at bounding box center [119, 414] width 159 height 23
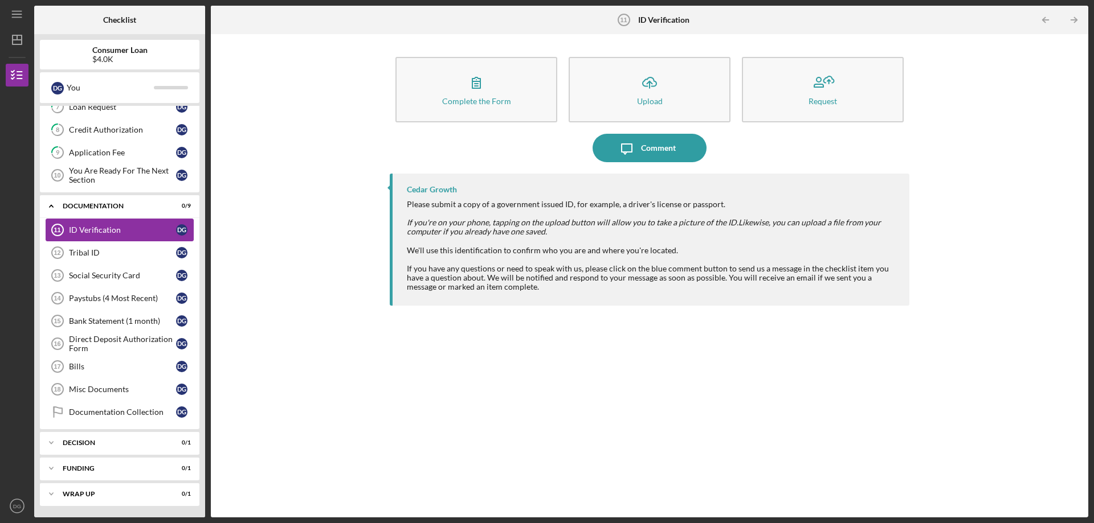
click at [82, 228] on div "ID Verification" at bounding box center [122, 230] width 107 height 9
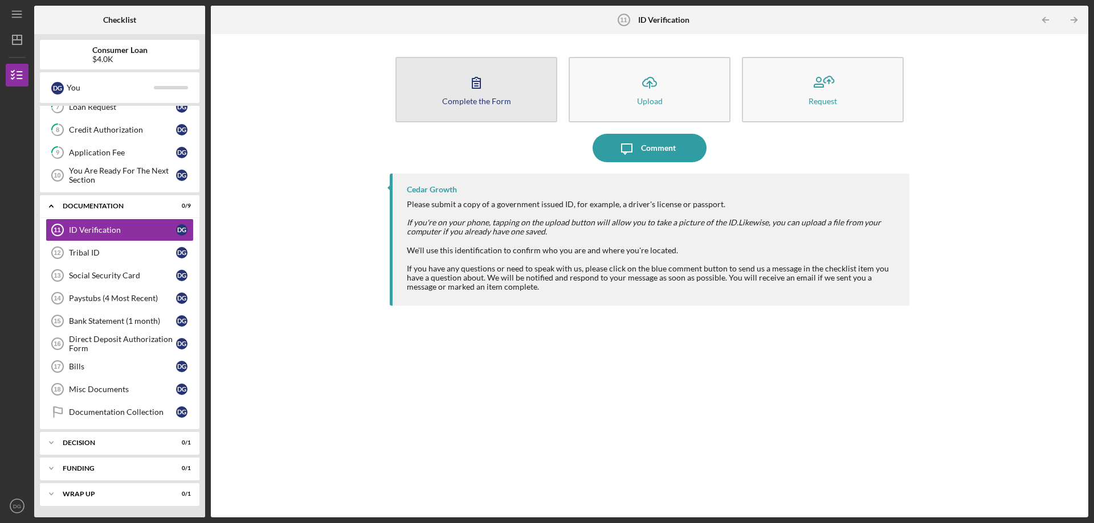
click at [455, 91] on button "Complete the Form Form" at bounding box center [476, 90] width 162 height 66
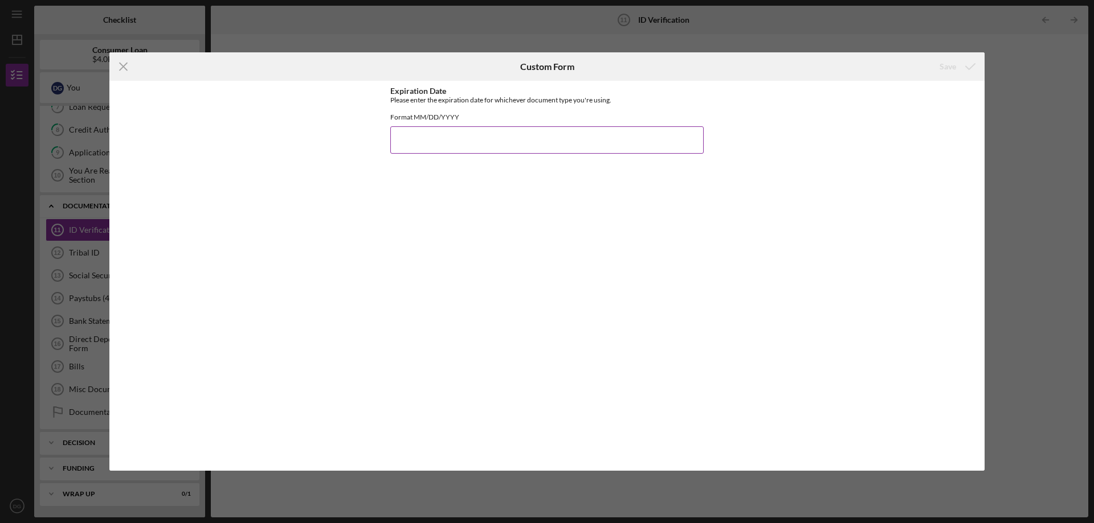
click at [449, 147] on input "Expiration Date" at bounding box center [546, 139] width 313 height 27
